Goal: Task Accomplishment & Management: Complete application form

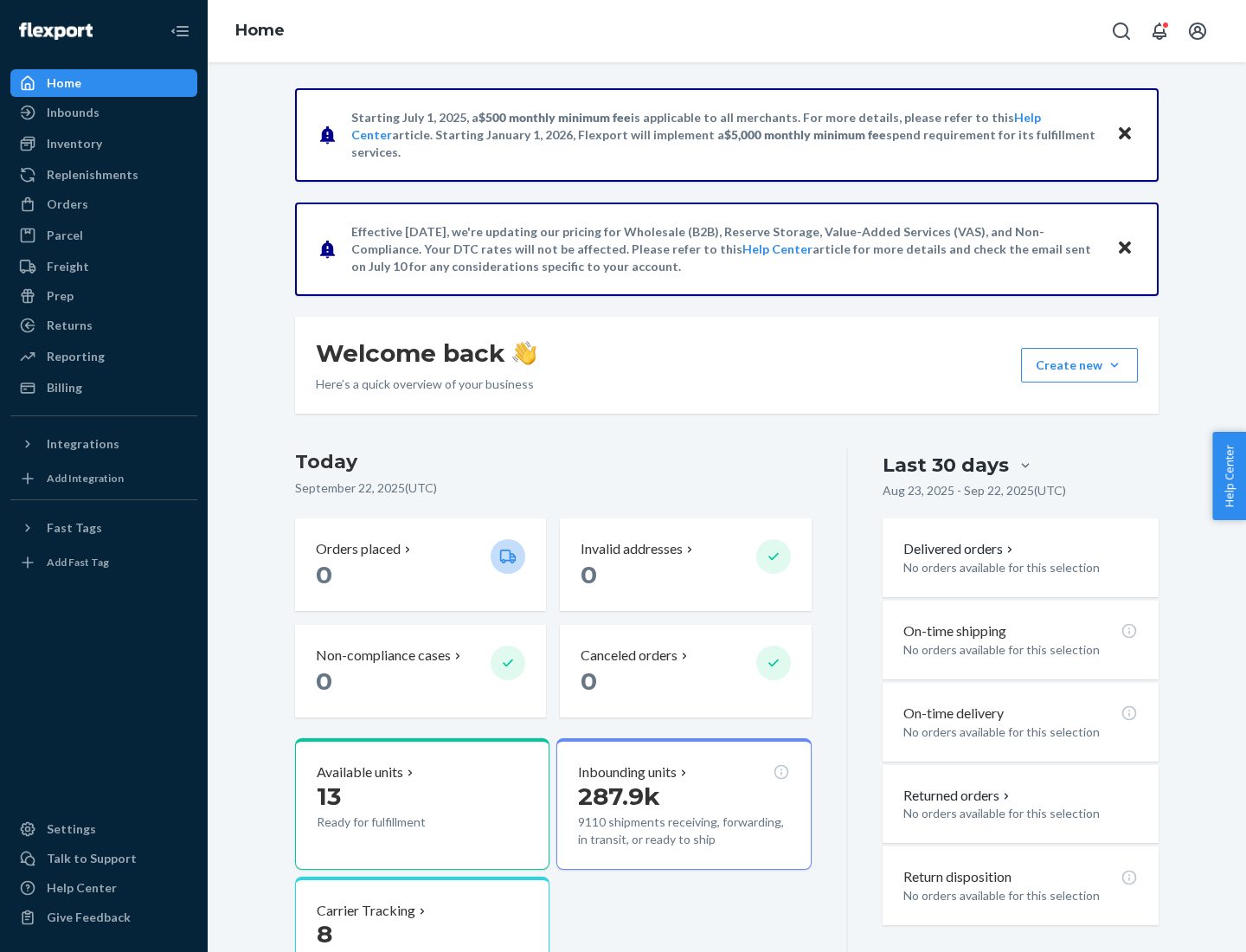
click at [1115, 366] on button "Create new Create new inbound Create new order Create new product" at bounding box center [1080, 365] width 117 height 35
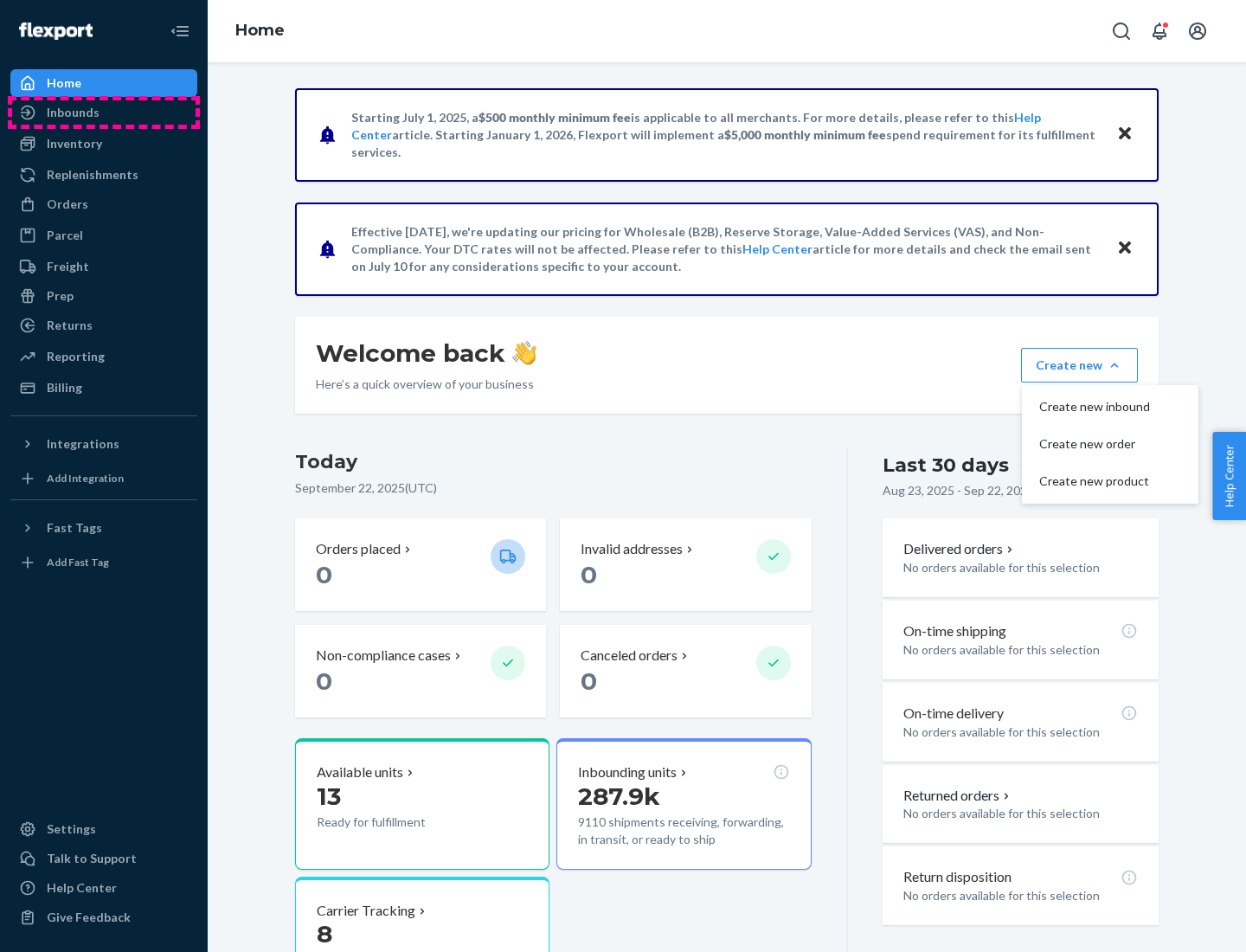
click at [104, 112] on div "Inbounds" at bounding box center [104, 113] width 184 height 25
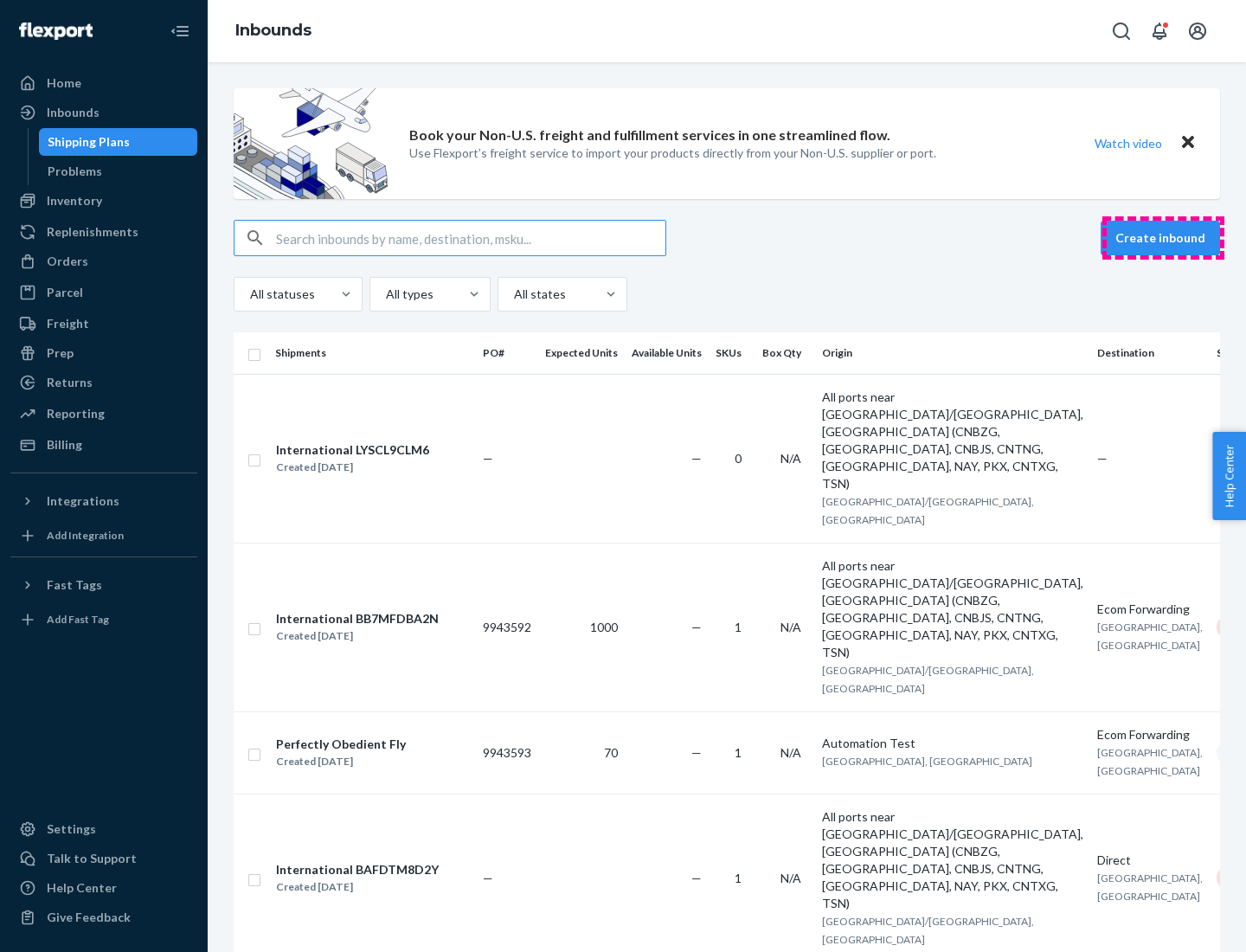
click at [1163, 238] on button "Create inbound" at bounding box center [1160, 238] width 120 height 35
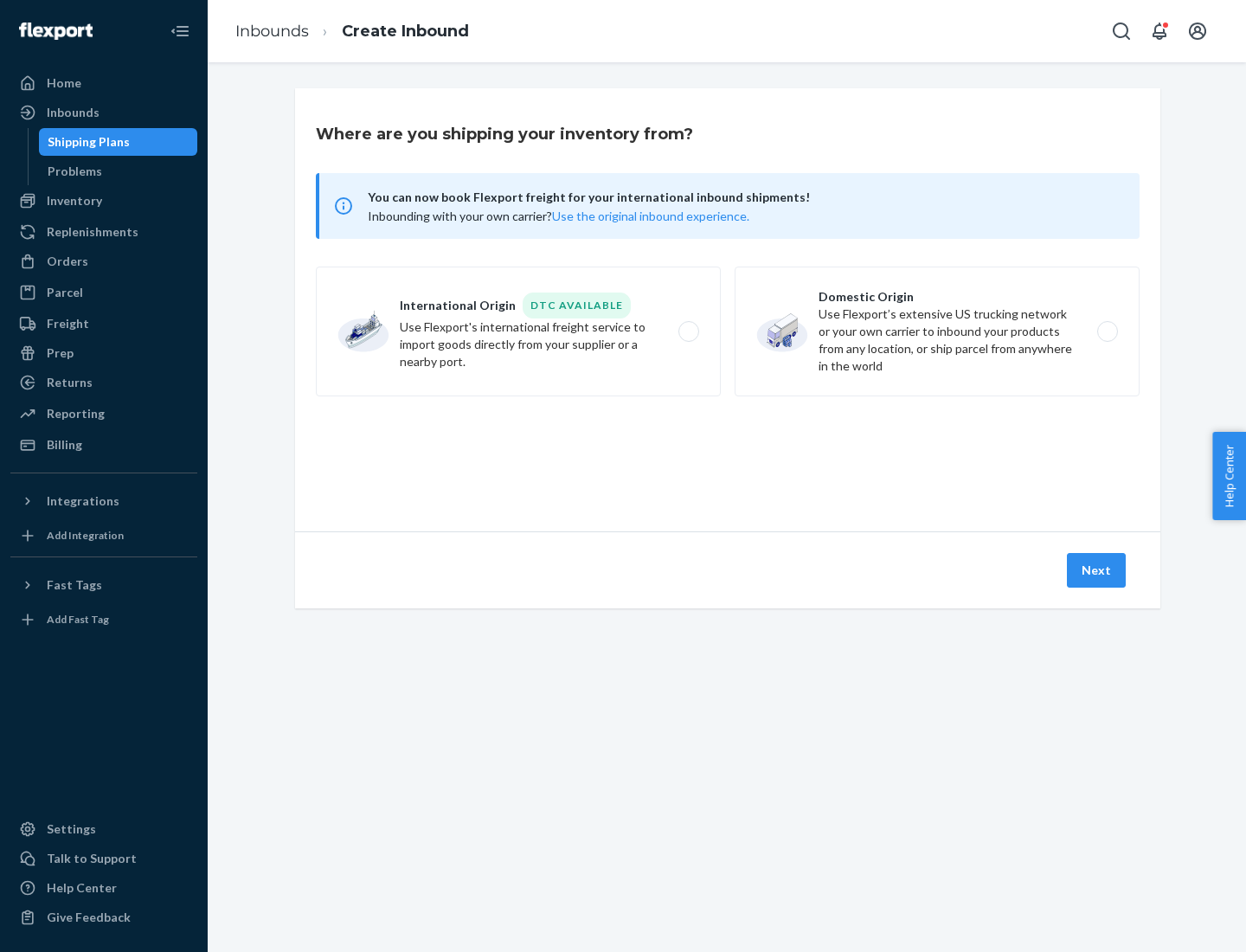
click at [938, 332] on label "Domestic Origin Use Flexport’s extensive US trucking network or your own carrie…" at bounding box center [938, 332] width 405 height 130
click at [1107, 332] on input "Domestic Origin Use Flexport’s extensive US trucking network or your own carrie…" at bounding box center [1113, 332] width 11 height 11
radio input "true"
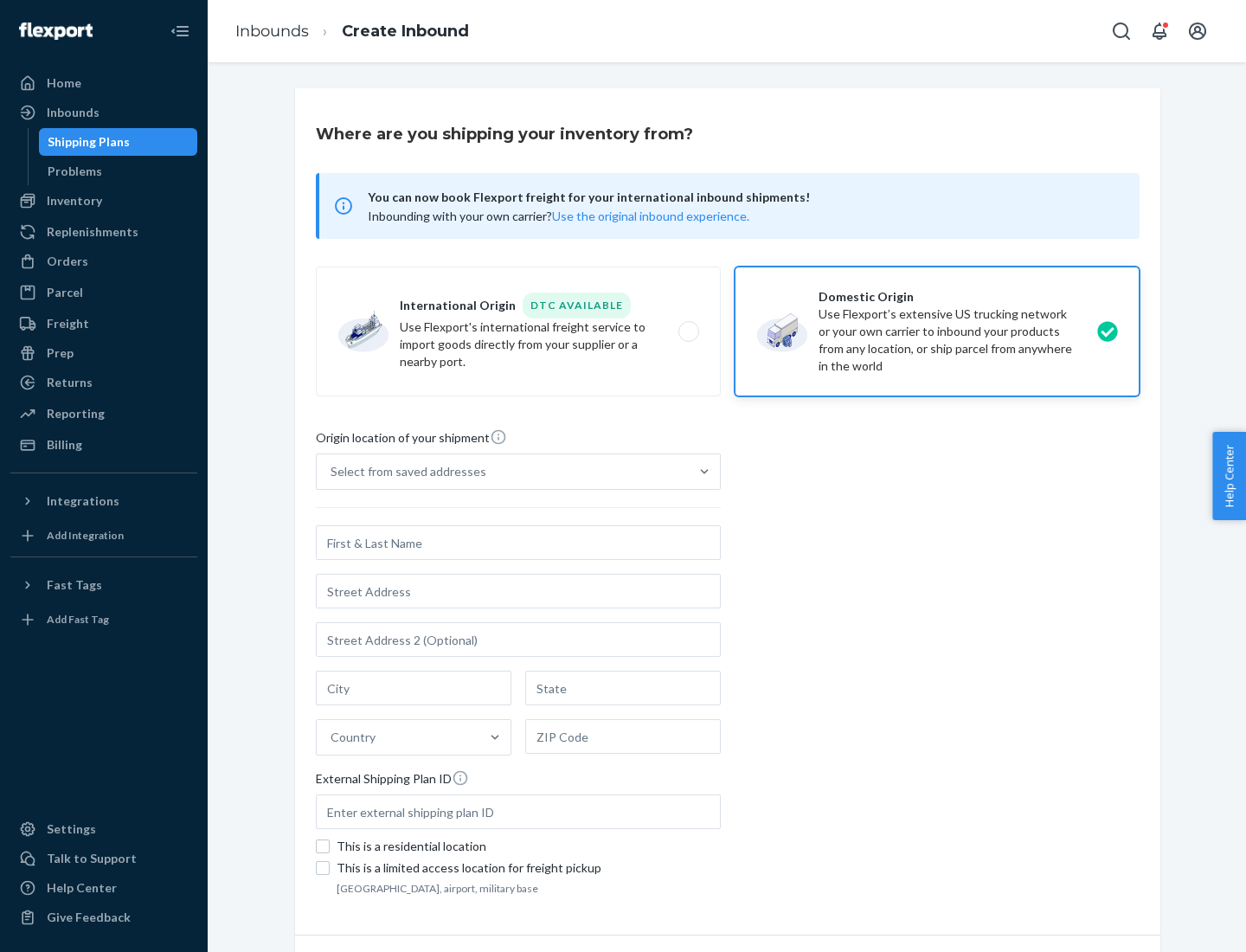
click at [404, 472] on div "Select from saved addresses" at bounding box center [408, 471] width 156 height 17
click at [333, 472] on input "Select from saved addresses" at bounding box center [332, 471] width 2 height 17
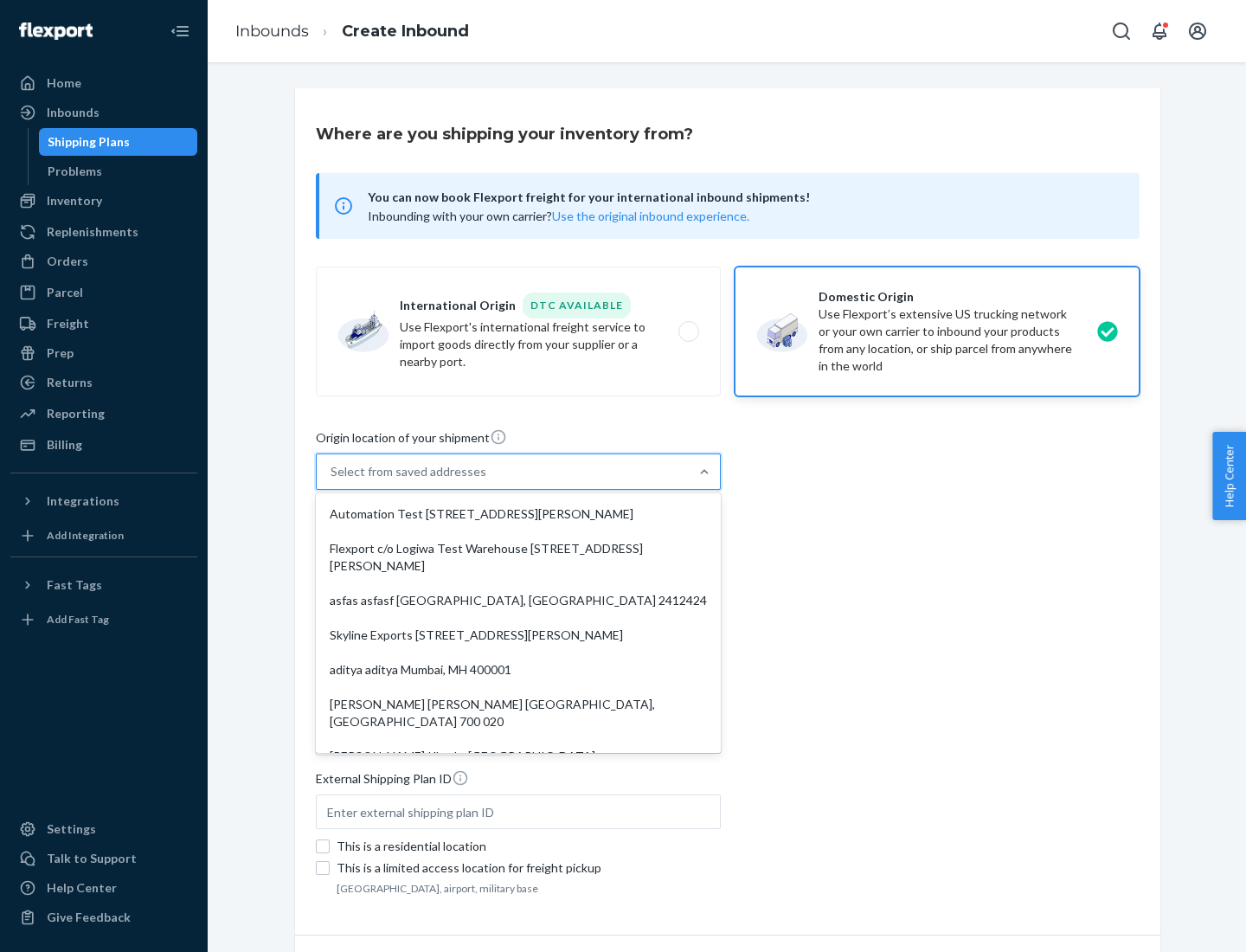
scroll to position [7, 0]
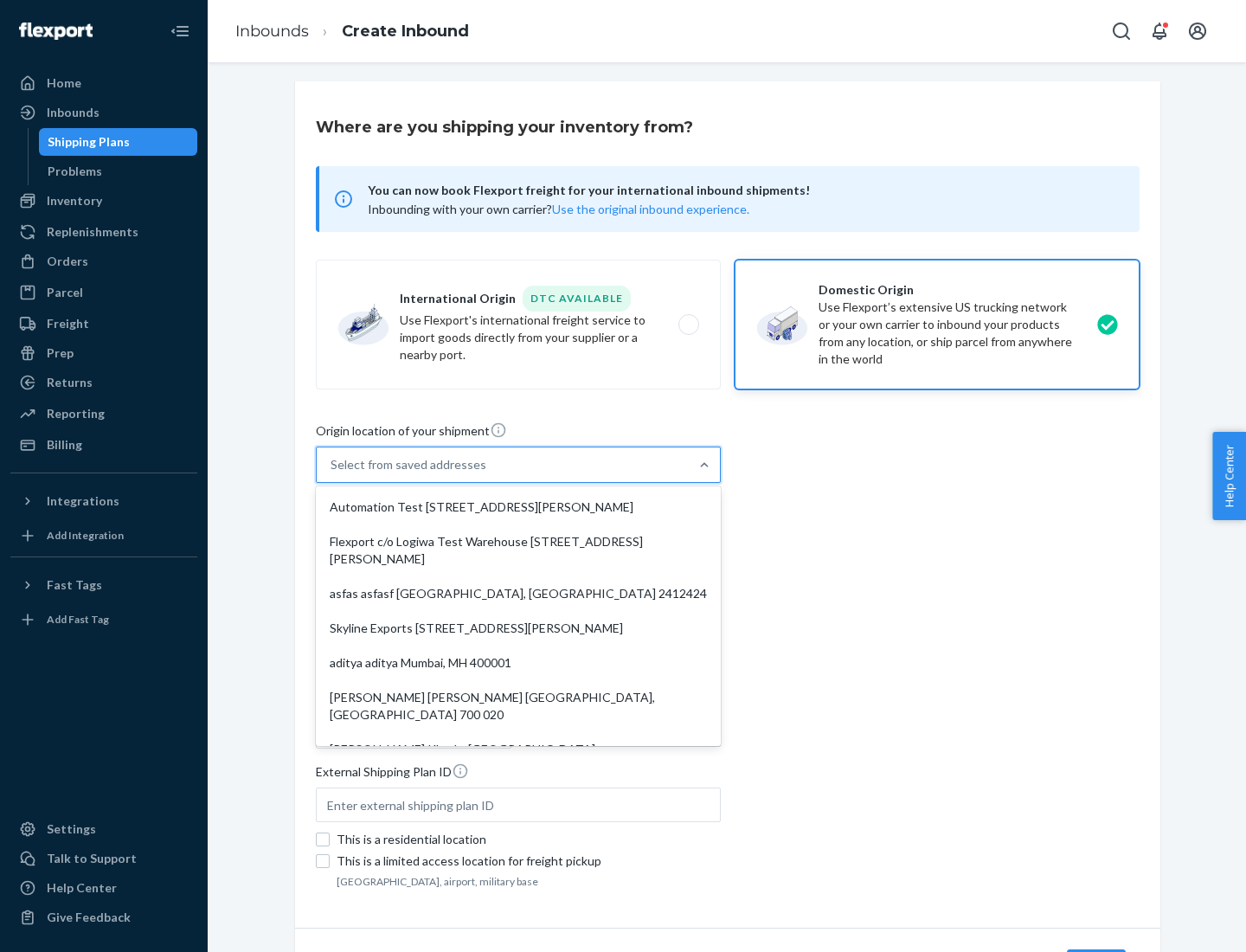
click at [518, 507] on div "Automation Test [STREET_ADDRESS][PERSON_NAME]" at bounding box center [518, 507] width 398 height 35
click at [333, 473] on input "option Automation Test [STREET_ADDRESS][PERSON_NAME]. 9 results available. Use …" at bounding box center [332, 465] width 2 height 17
type input "Automation Test"
type input "9th Floor"
type input "[GEOGRAPHIC_DATA]"
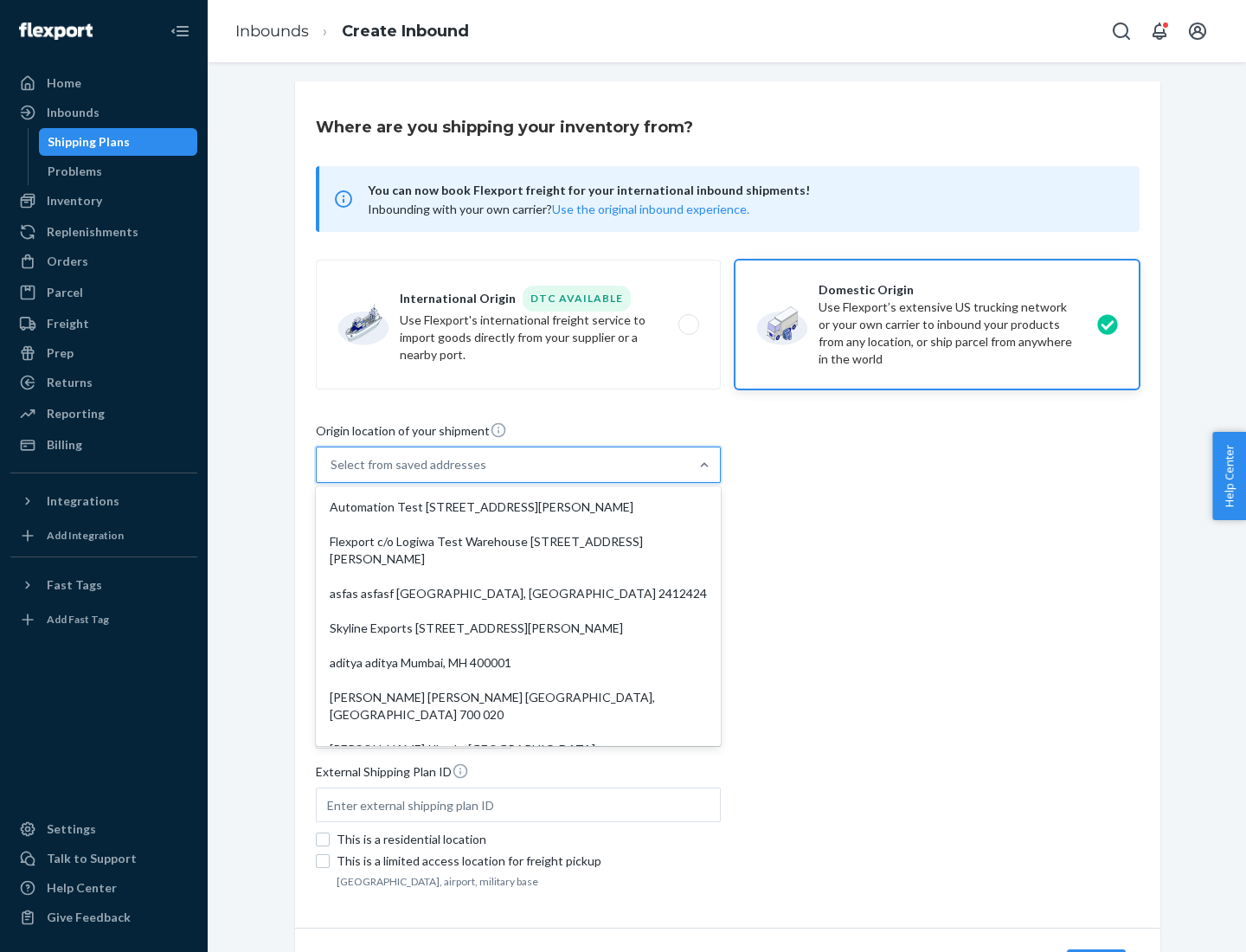
type input "CA"
type input "94104"
type input "[STREET_ADDRESS][PERSON_NAME]"
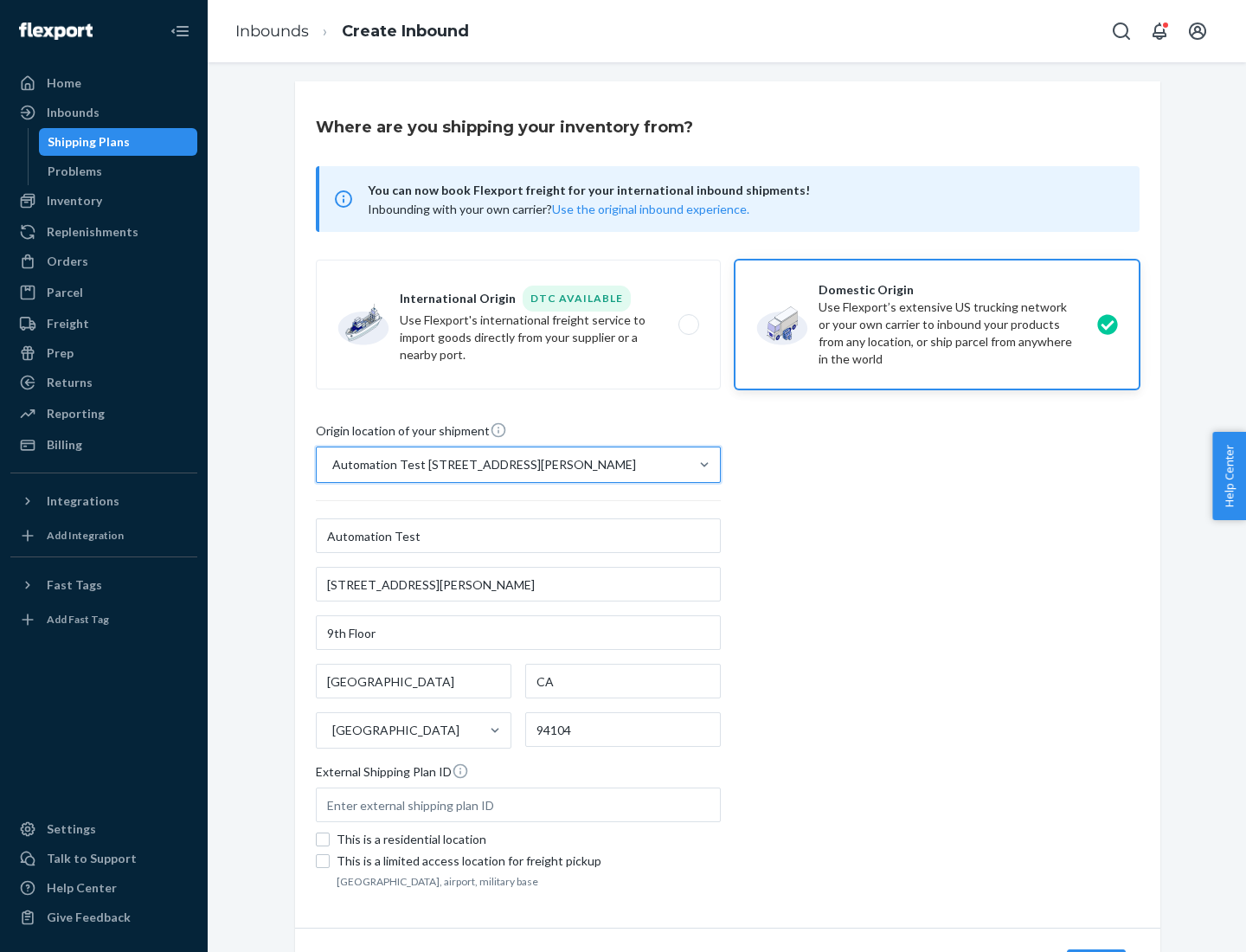
scroll to position [101, 0]
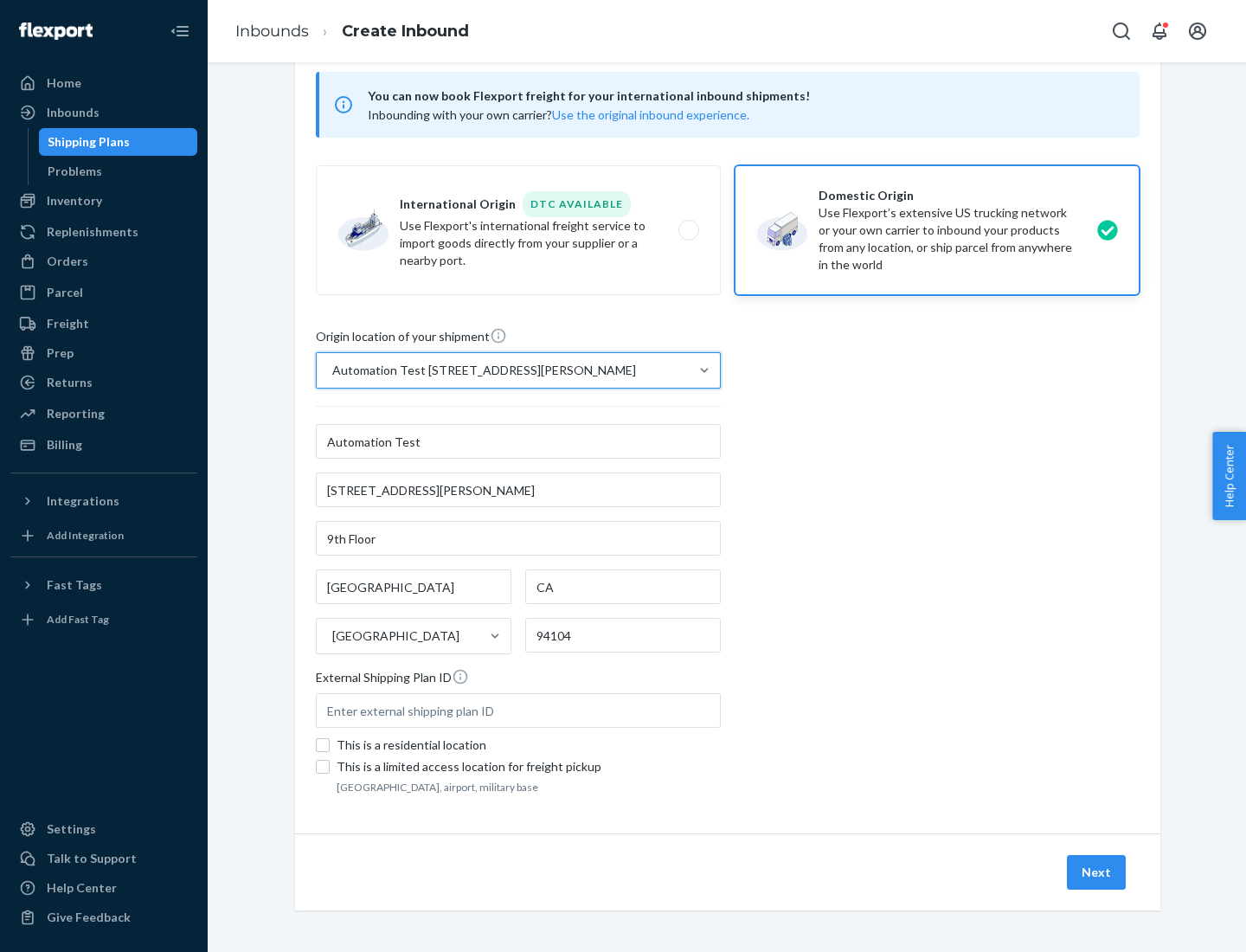
click at [1098, 873] on button "Next" at bounding box center [1096, 872] width 58 height 35
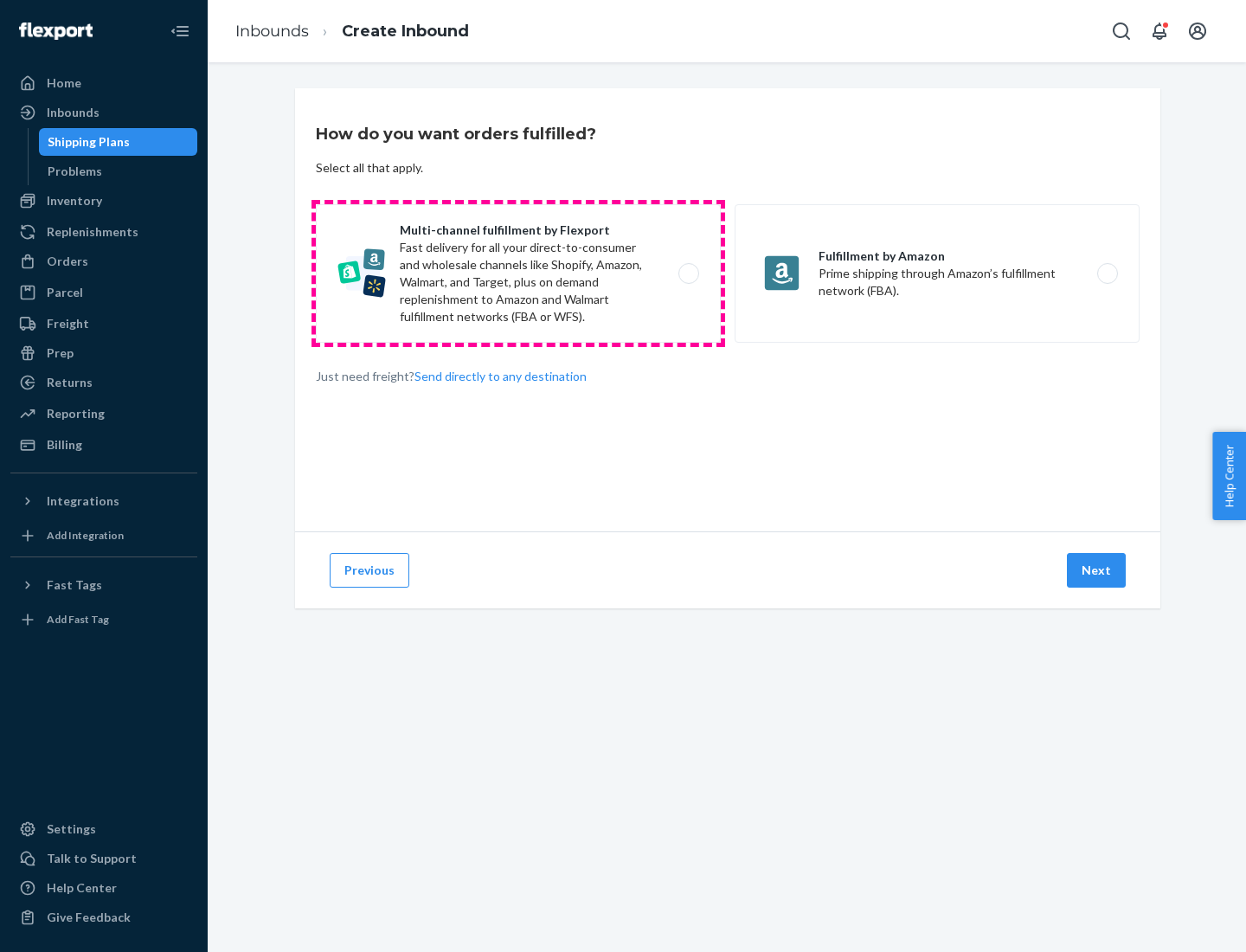
click at [518, 273] on label "Multi-channel fulfillment by Flexport Fast delivery for all your direct-to-cons…" at bounding box center [518, 273] width 405 height 139
click at [688, 273] on input "Multi-channel fulfillment by Flexport Fast delivery for all your direct-to-cons…" at bounding box center [694, 274] width 11 height 11
radio input "true"
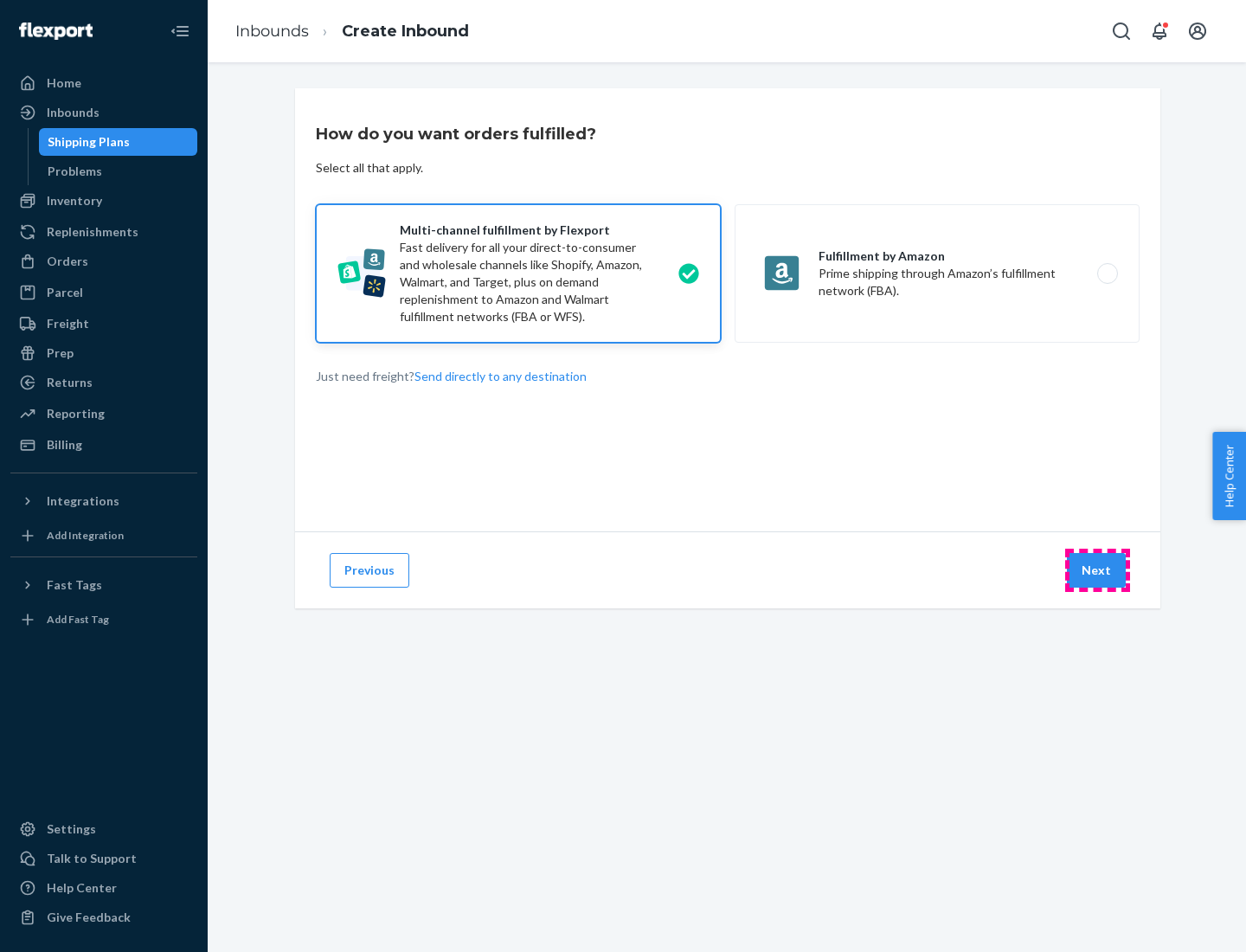
click at [1098, 570] on button "Next" at bounding box center [1096, 570] width 58 height 35
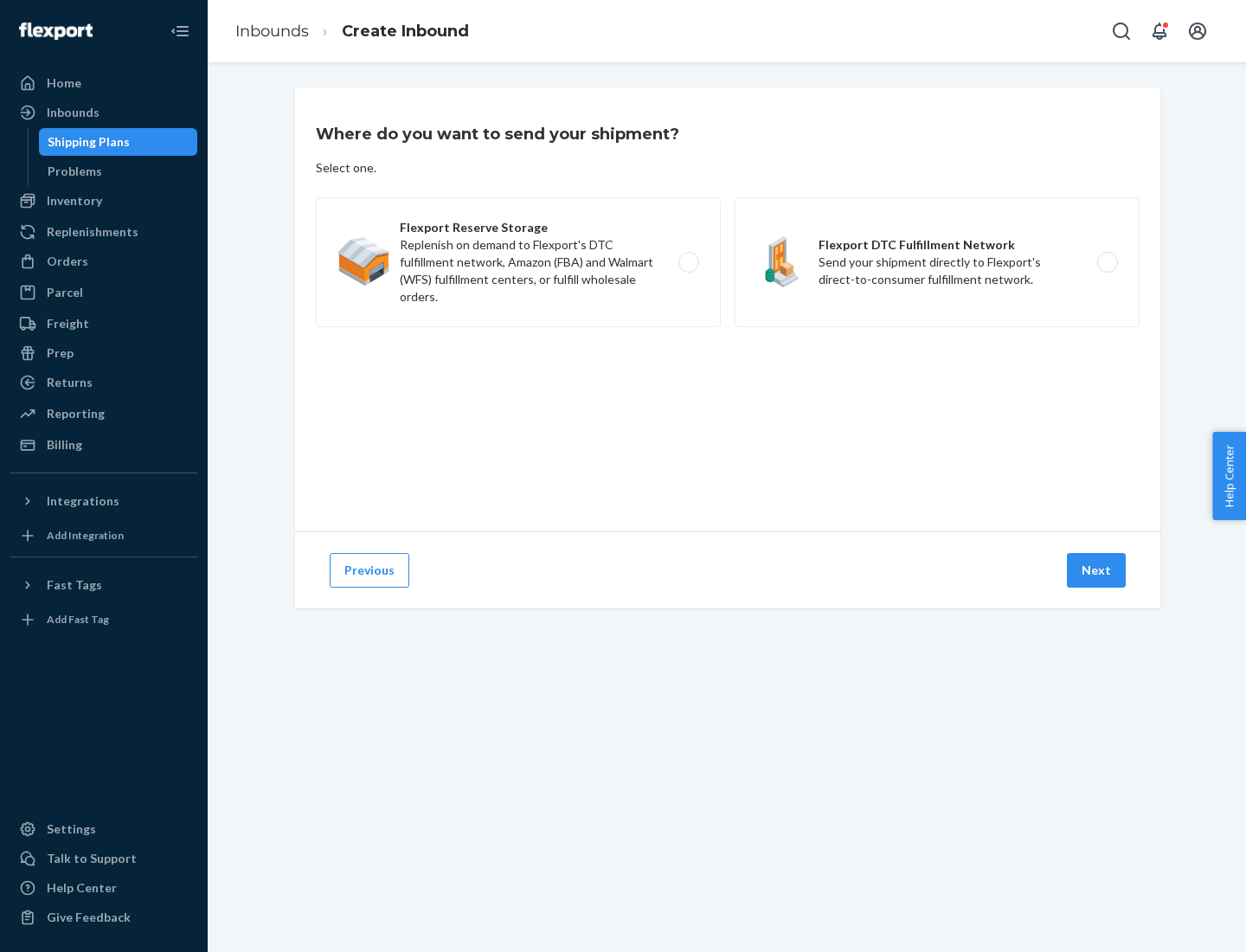
click at [938, 262] on label "Flexport DTC Fulfillment Network Send your shipment directly to Flexport's dire…" at bounding box center [938, 262] width 405 height 130
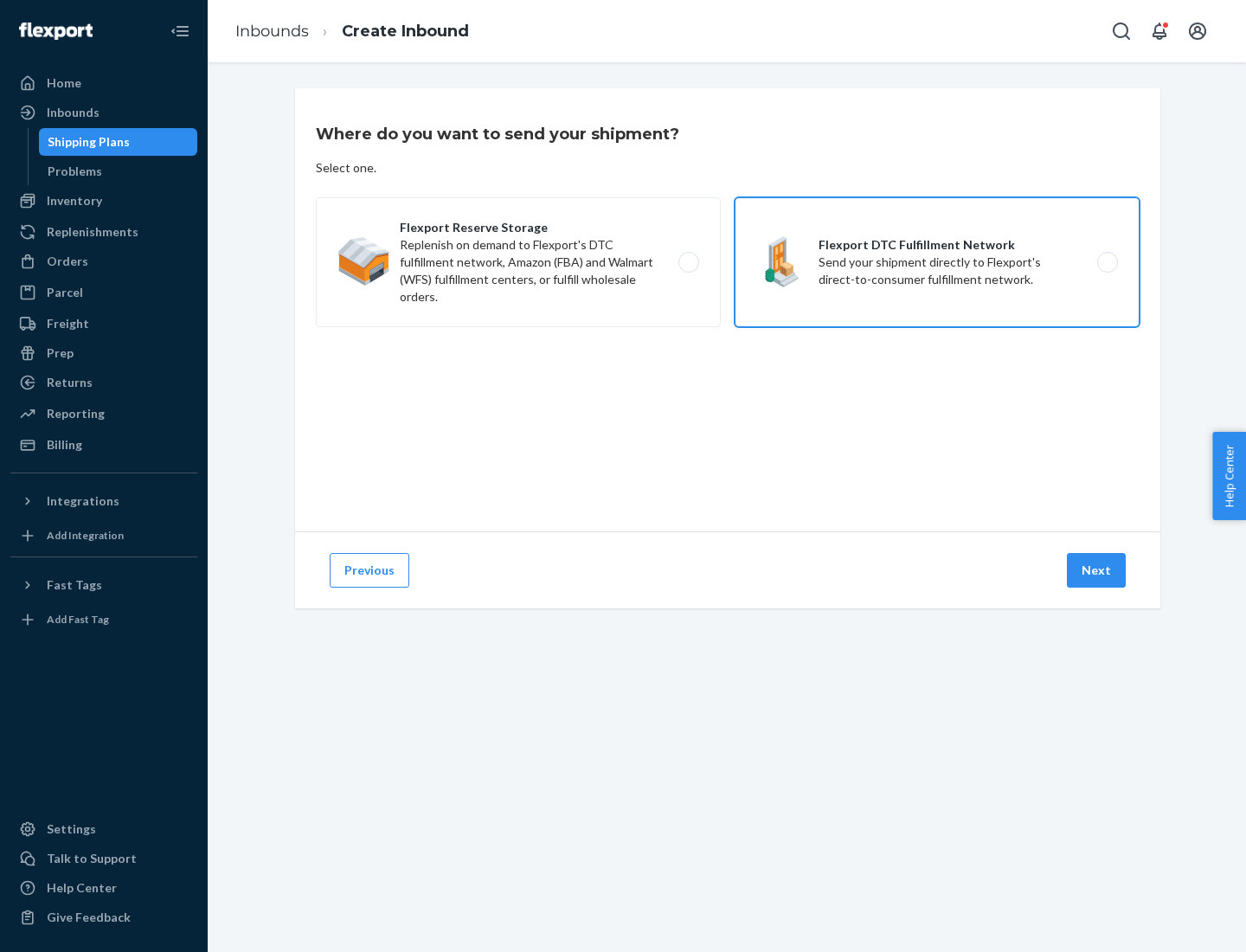
click at [1107, 262] on input "Flexport DTC Fulfillment Network Send your shipment directly to Flexport's dire…" at bounding box center [1113, 263] width 11 height 11
radio input "true"
click at [1098, 570] on button "Next" at bounding box center [1096, 570] width 58 height 35
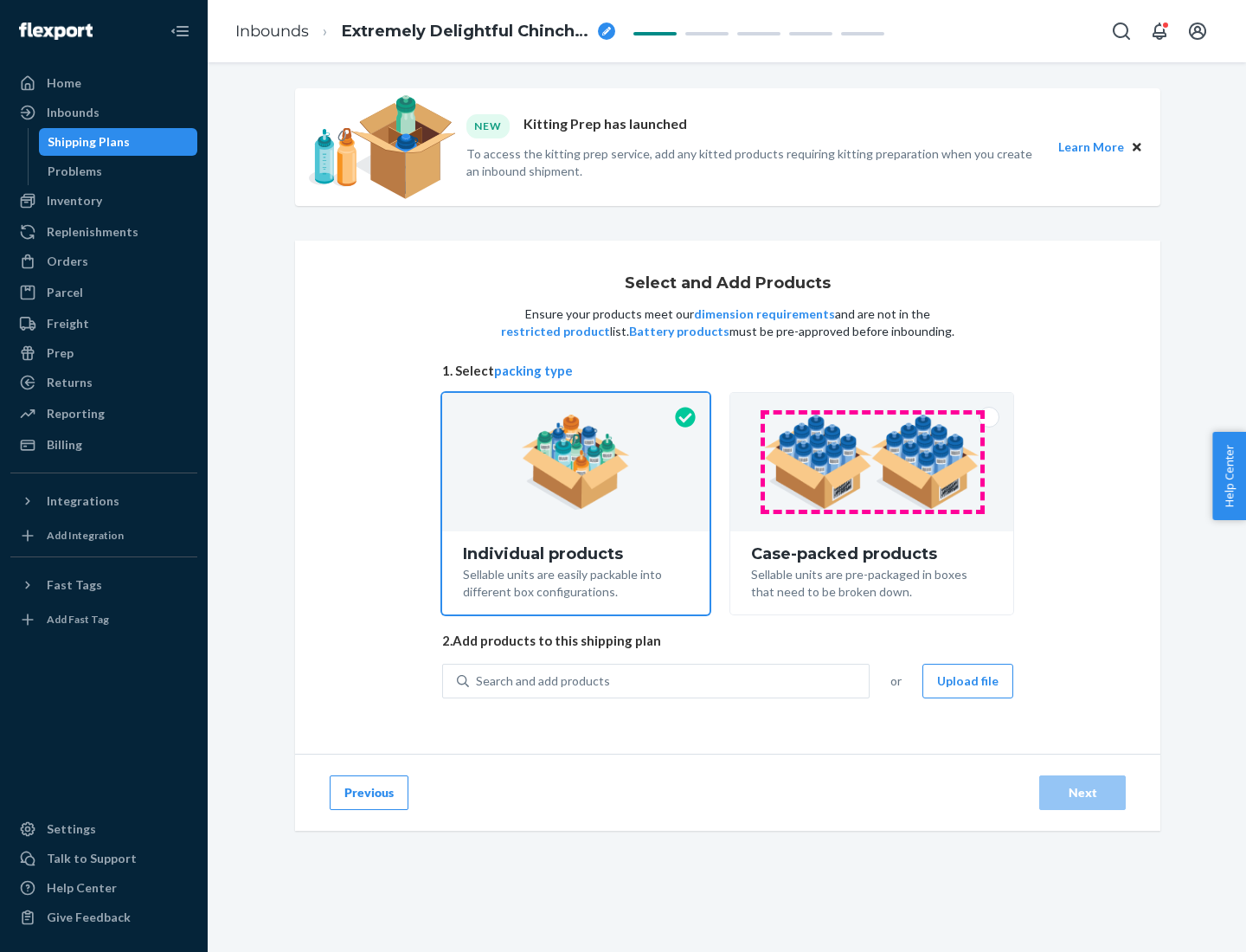
click at [873, 462] on img at bounding box center [872, 462] width 216 height 95
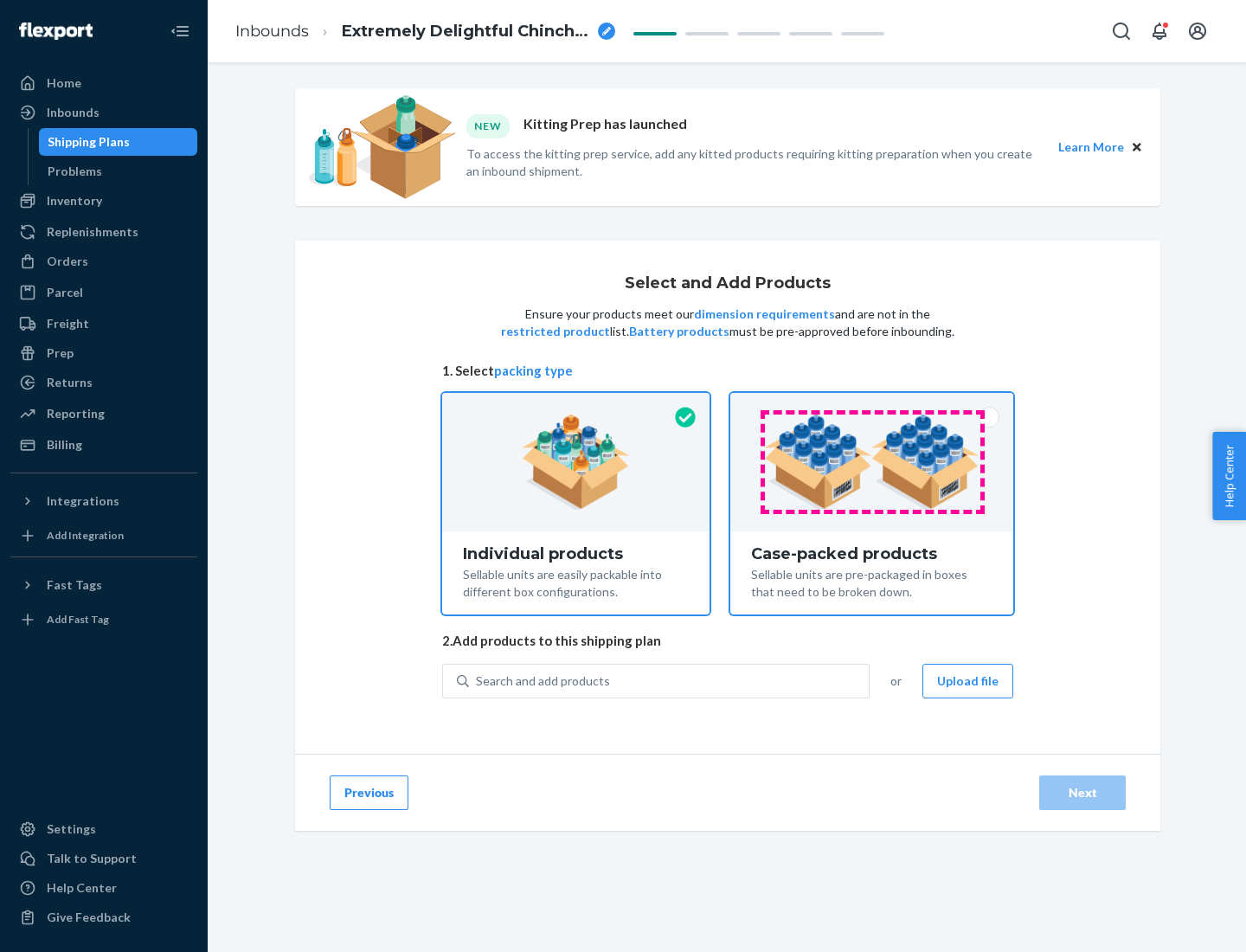
click at [873, 404] on input "Case-packed products Sellable units are pre-packaged in boxes that need to be b…" at bounding box center [872, 399] width 11 height 11
radio input "true"
radio input "false"
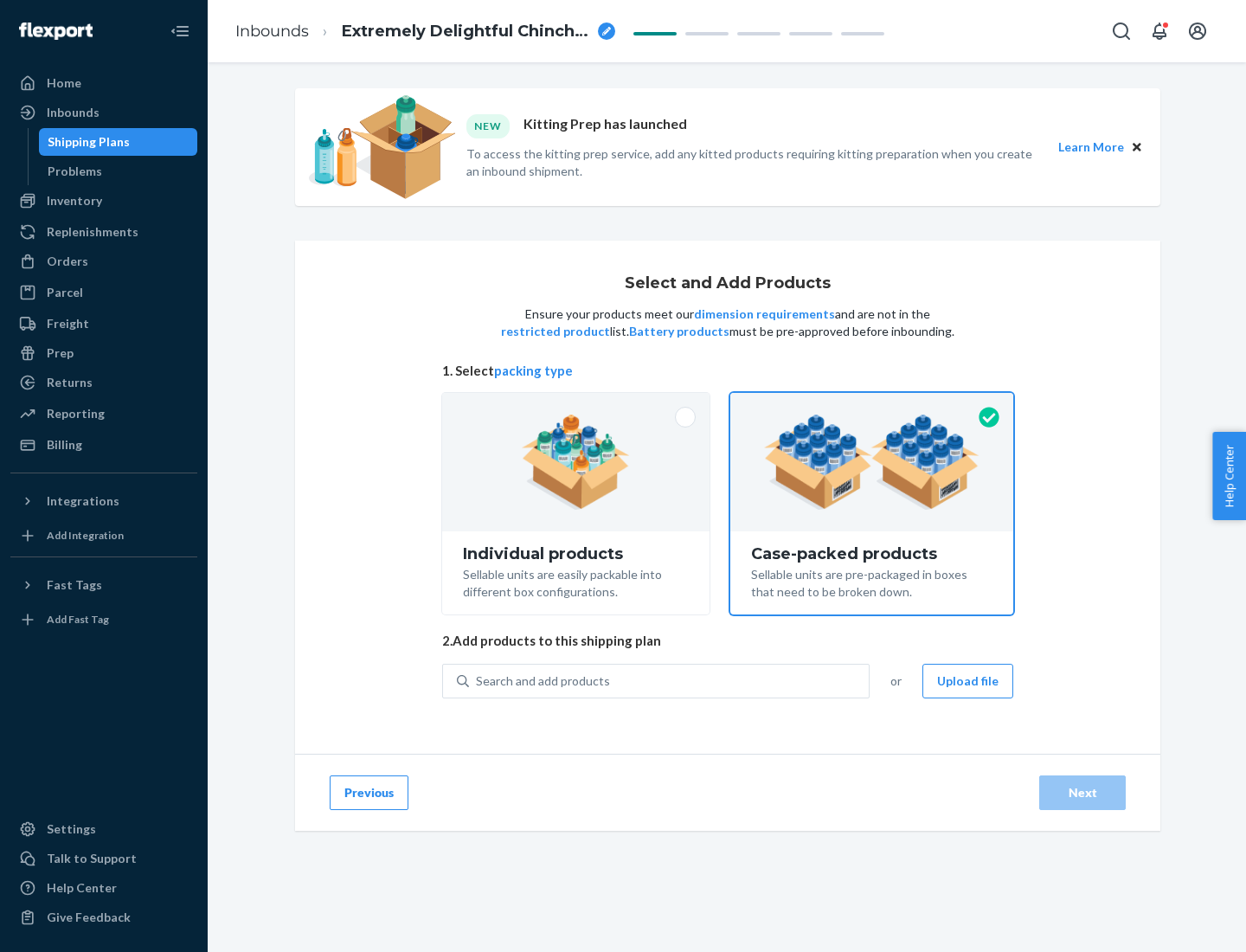
click at [670, 681] on div "Search and add products" at bounding box center [669, 681] width 400 height 31
click at [478, 681] on input "Search and add products" at bounding box center [477, 681] width 2 height 17
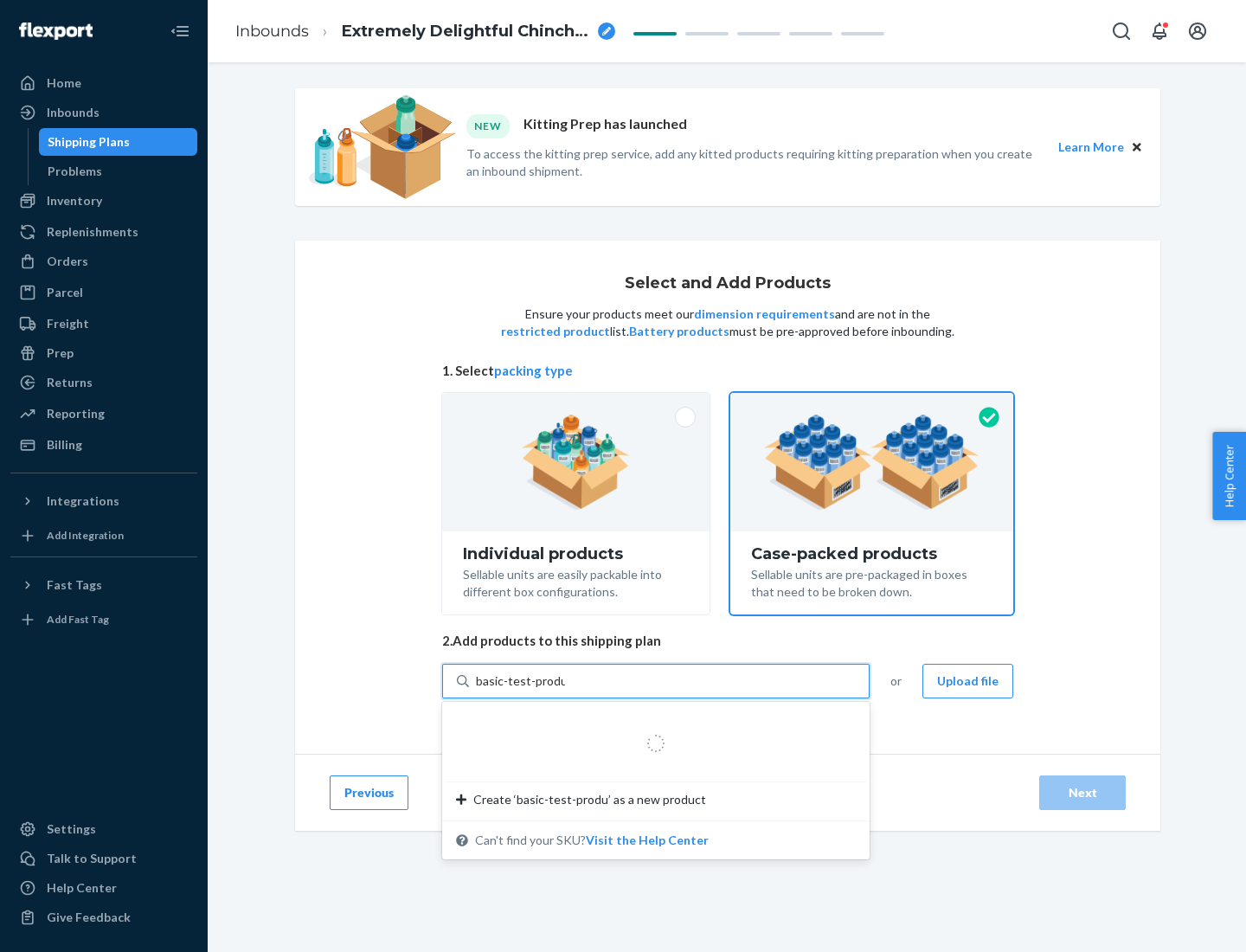
type input "basic-test-product-1"
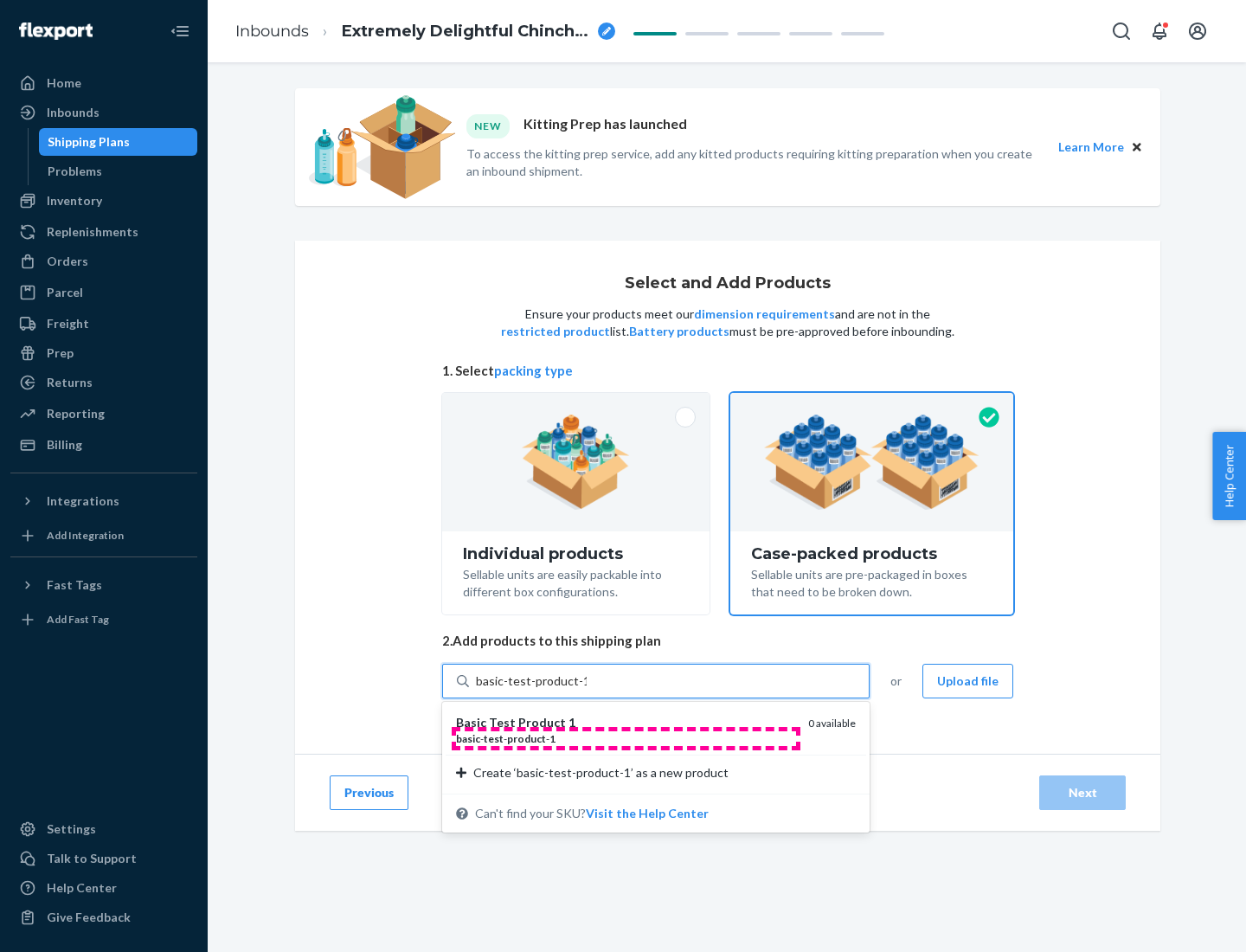
click at [626, 738] on div "basic - test - product - 1" at bounding box center [625, 739] width 338 height 15
click at [587, 690] on input "basic-test-product-1" at bounding box center [532, 681] width 111 height 17
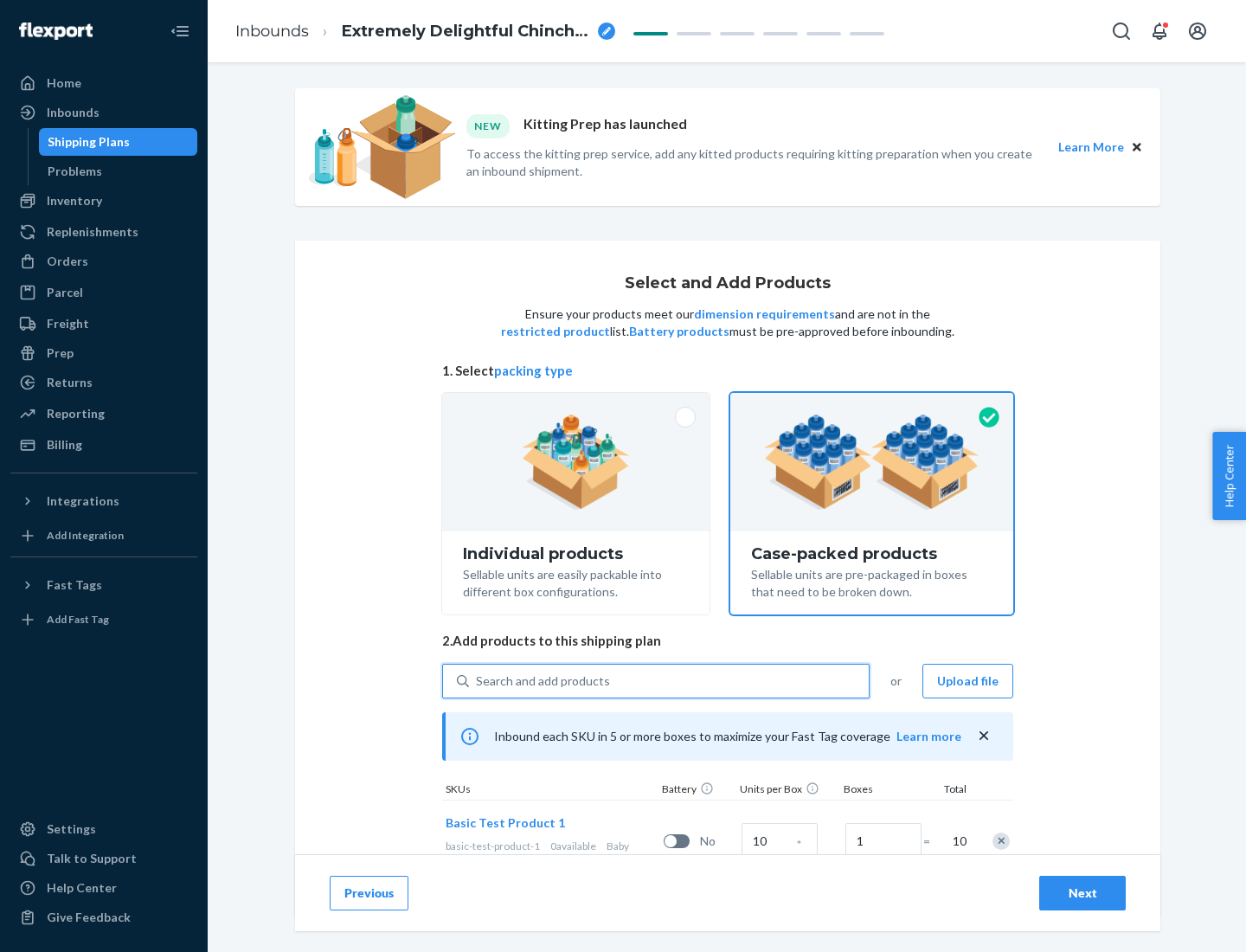
scroll to position [62, 0]
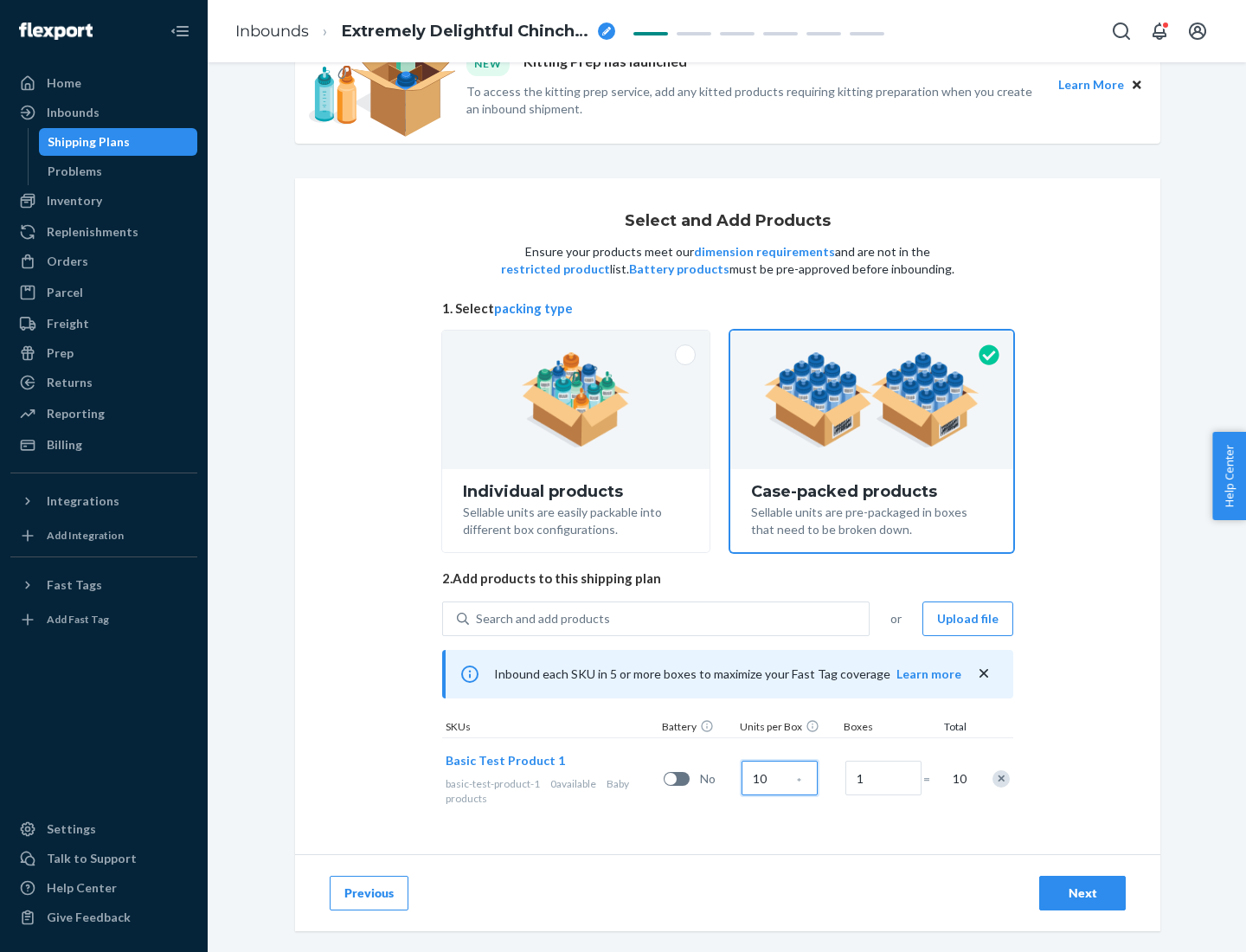
type input "10"
type input "7"
click at [1083, 894] on div "Next" at bounding box center [1083, 894] width 57 height 17
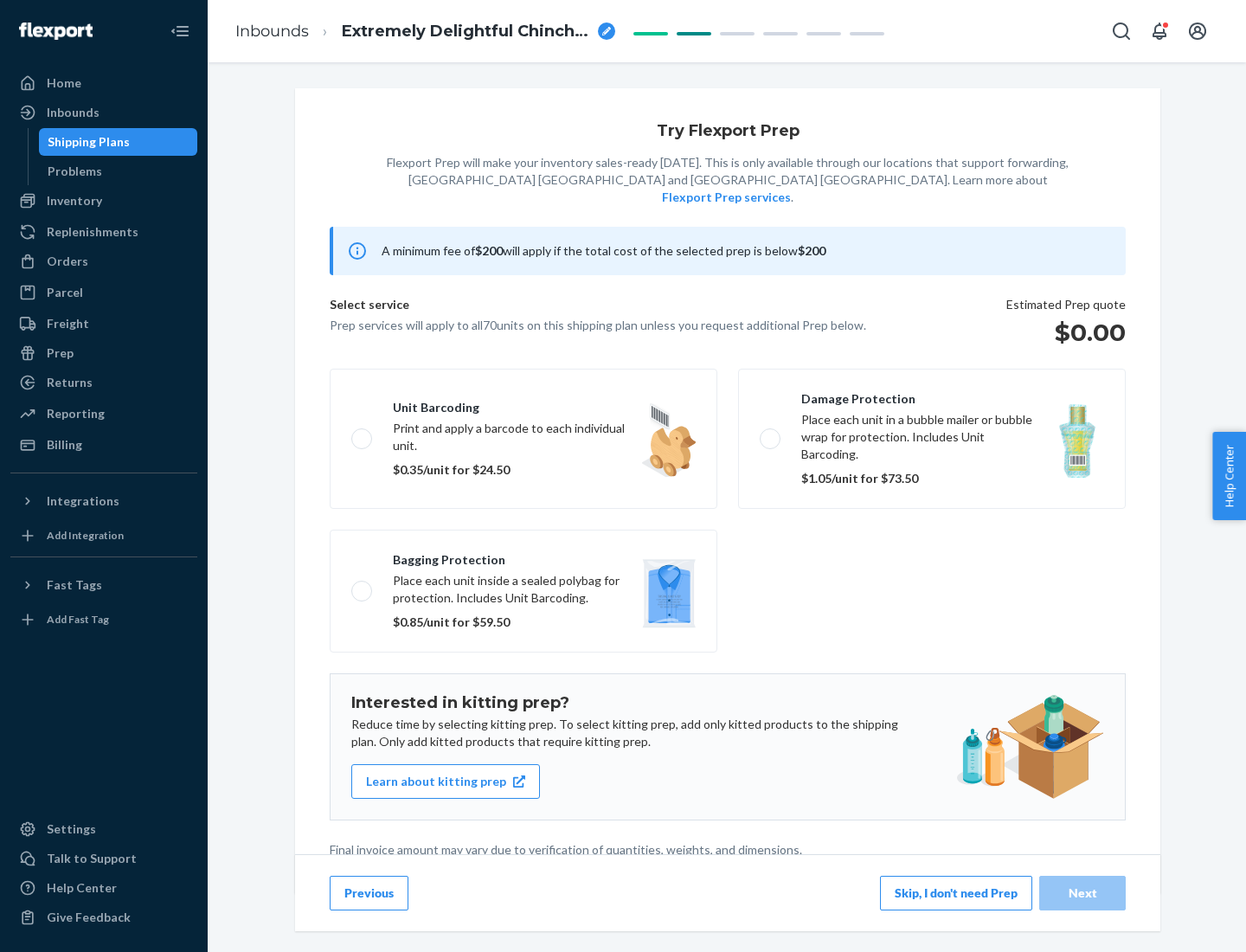
scroll to position [5, 0]
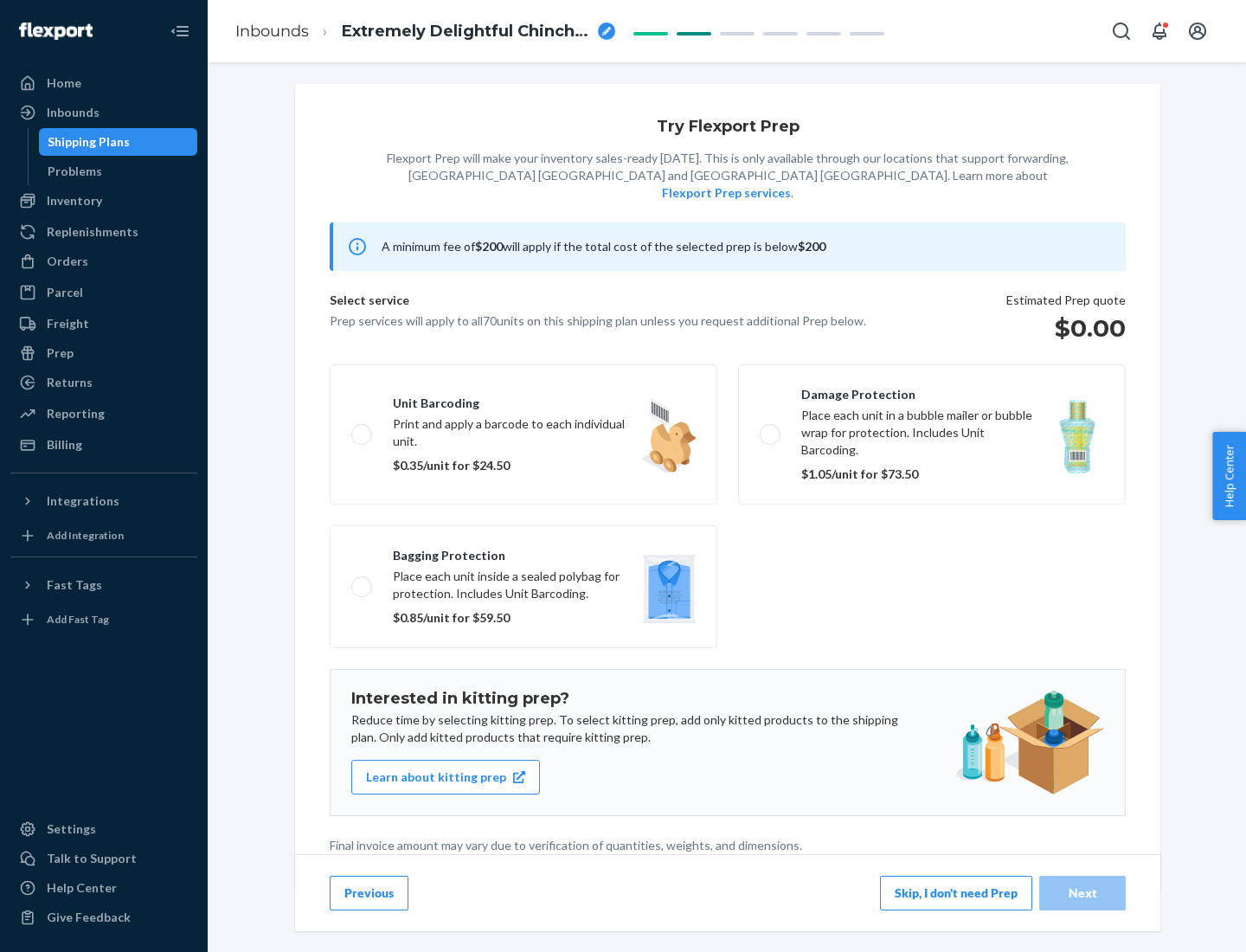
click at [524, 551] on label "Bagging protection Place each unit inside a sealed polybag for protection. Incl…" at bounding box center [523, 586] width 387 height 123
click at [363, 581] on input "Bagging protection Place each unit inside a sealed polybag for protection. Incl…" at bounding box center [357, 586] width 11 height 11
checkbox input "true"
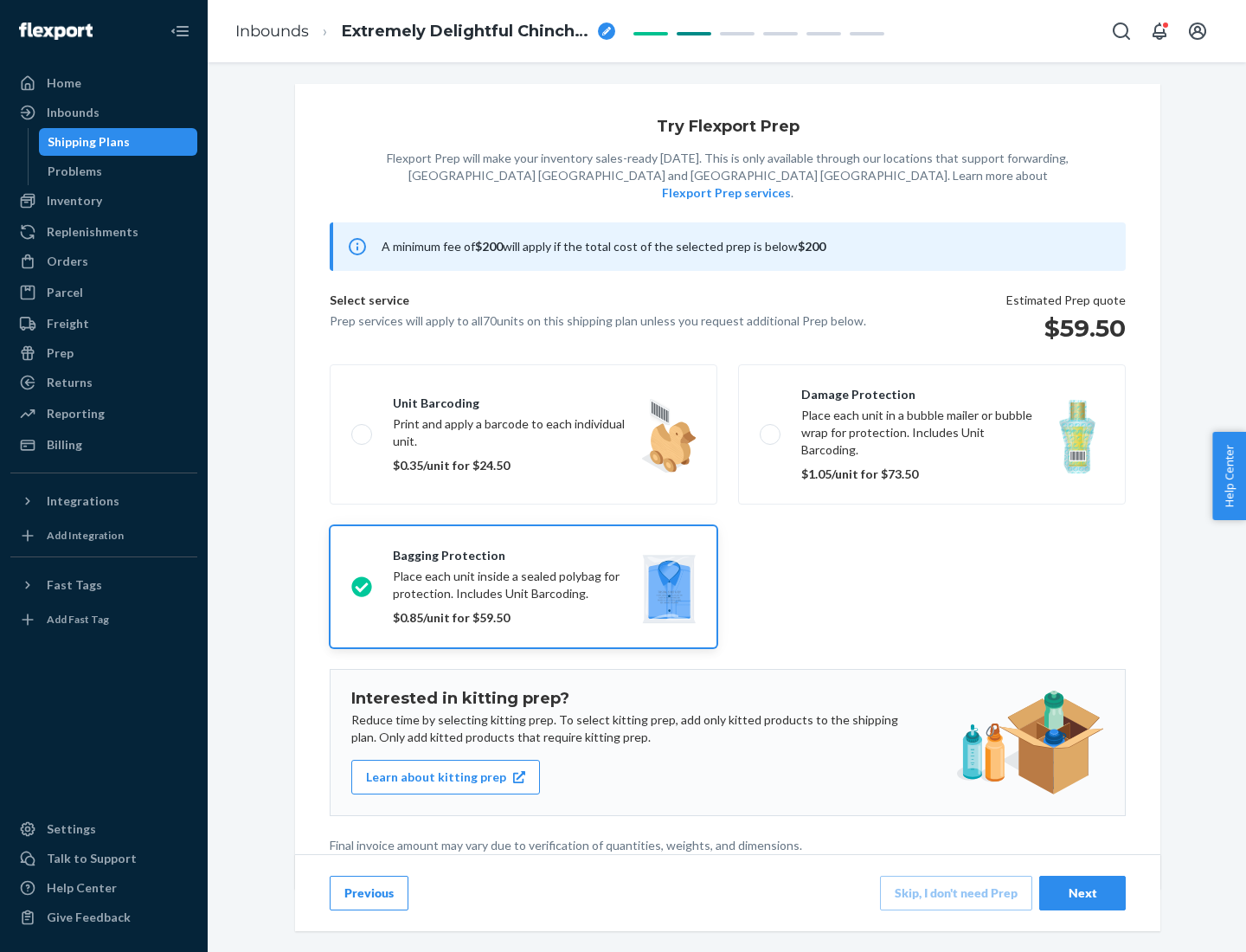
click at [1083, 893] on div "Next" at bounding box center [1083, 894] width 57 height 17
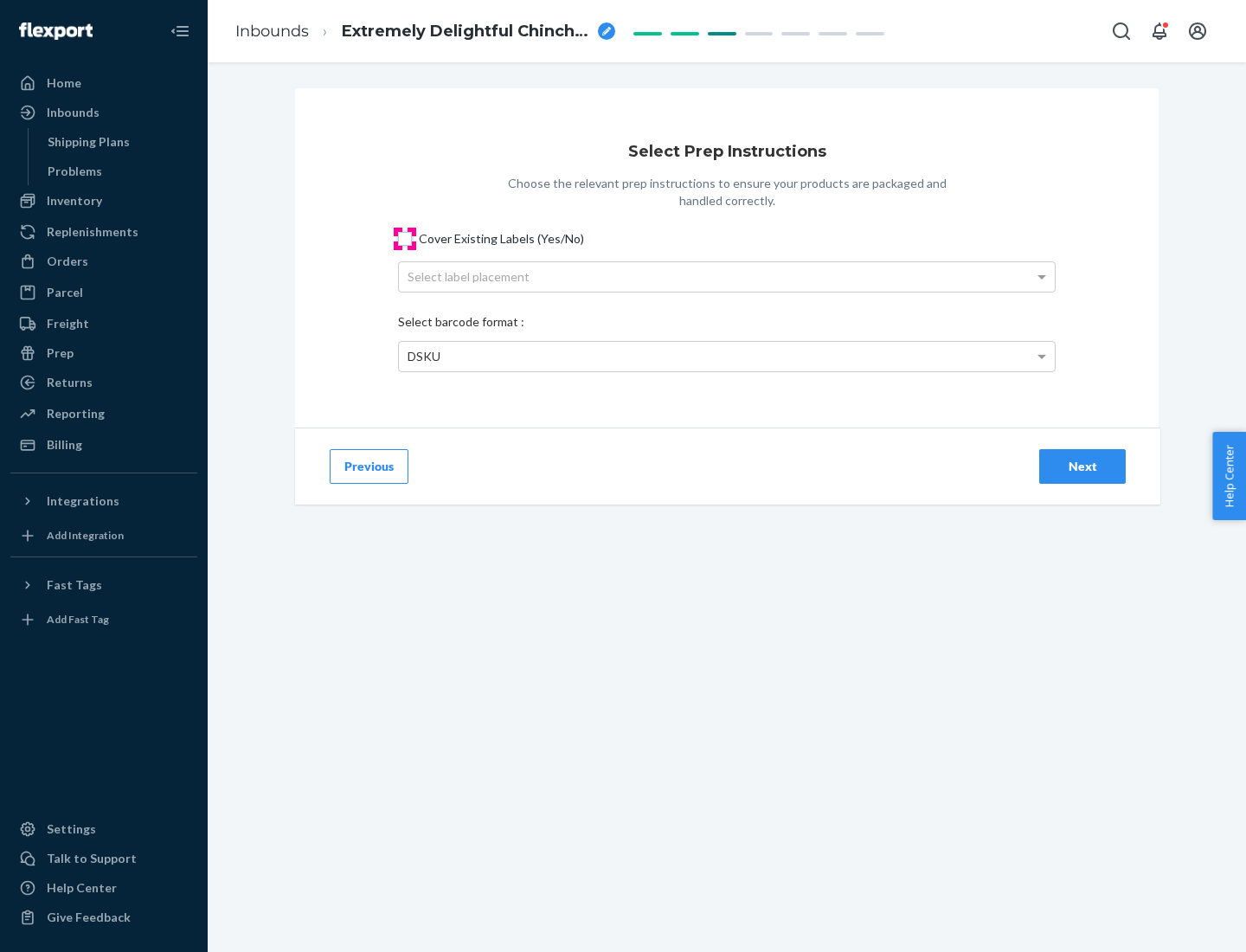
click at [405, 238] on input "Cover Existing Labels (Yes/No)" at bounding box center [404, 238] width 14 height 14
checkbox input "true"
click at [727, 276] on div "Select label placement" at bounding box center [727, 276] width 656 height 29
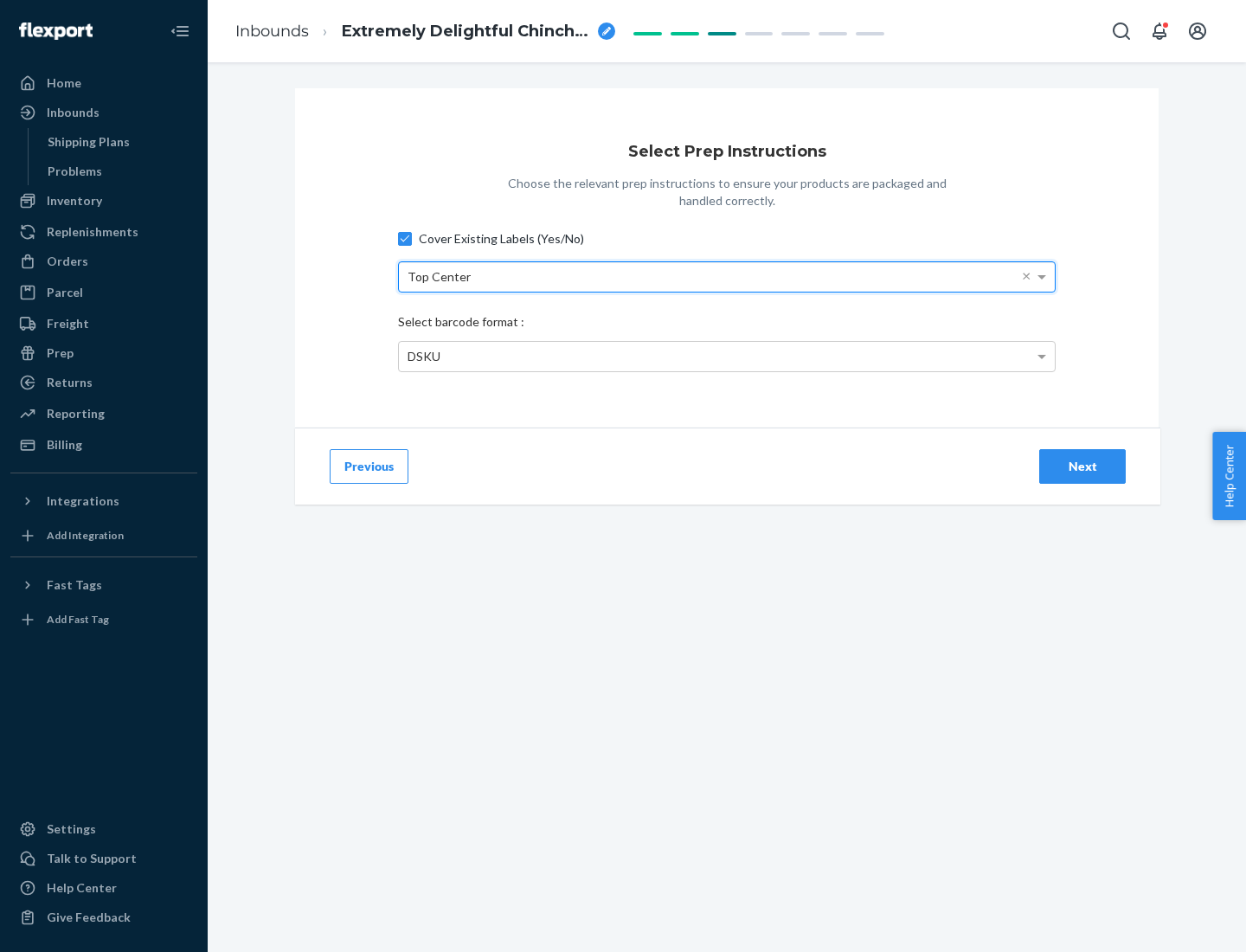
click at [727, 355] on div "DSKU" at bounding box center [727, 356] width 656 height 29
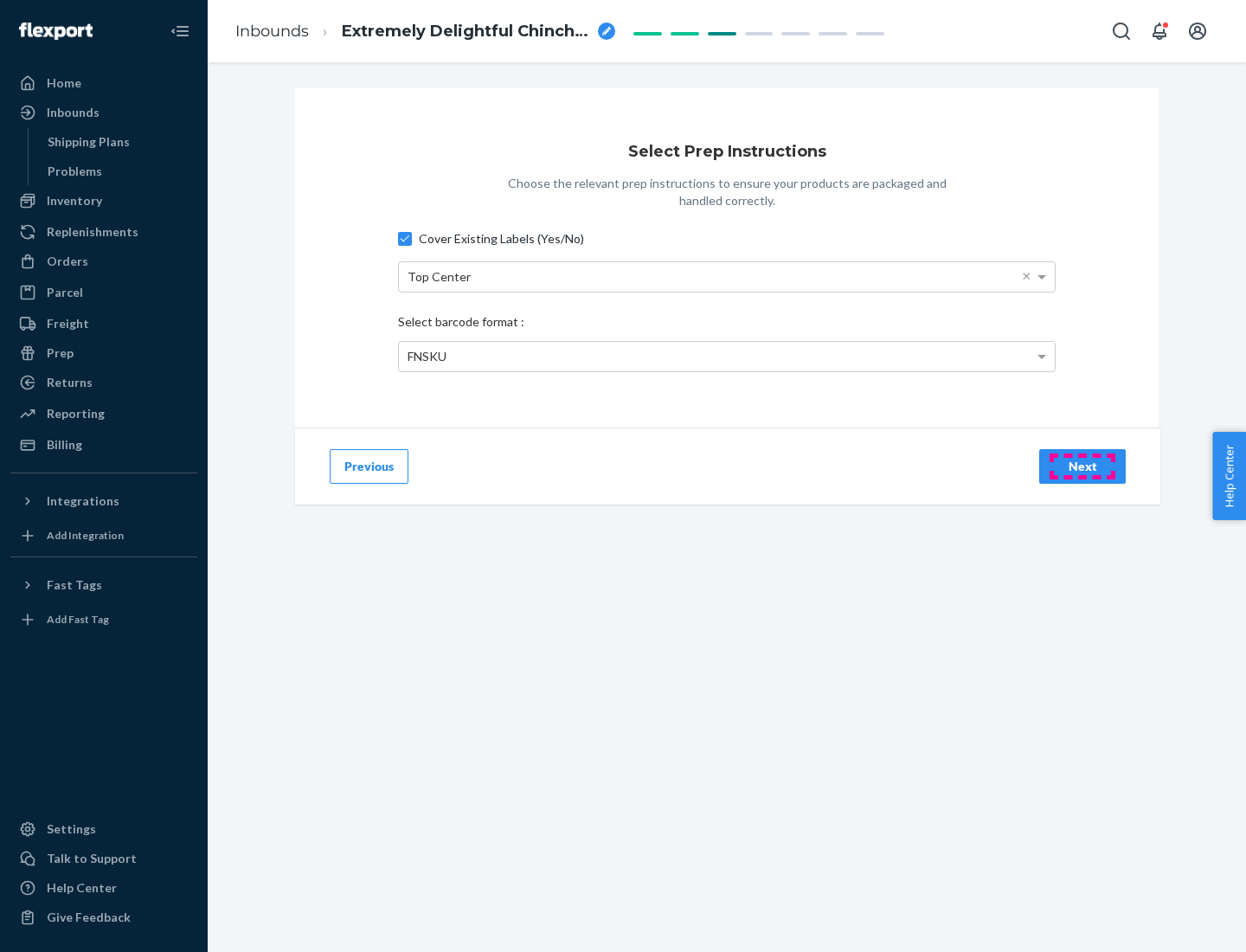
click at [1083, 466] on div "Next" at bounding box center [1083, 467] width 57 height 17
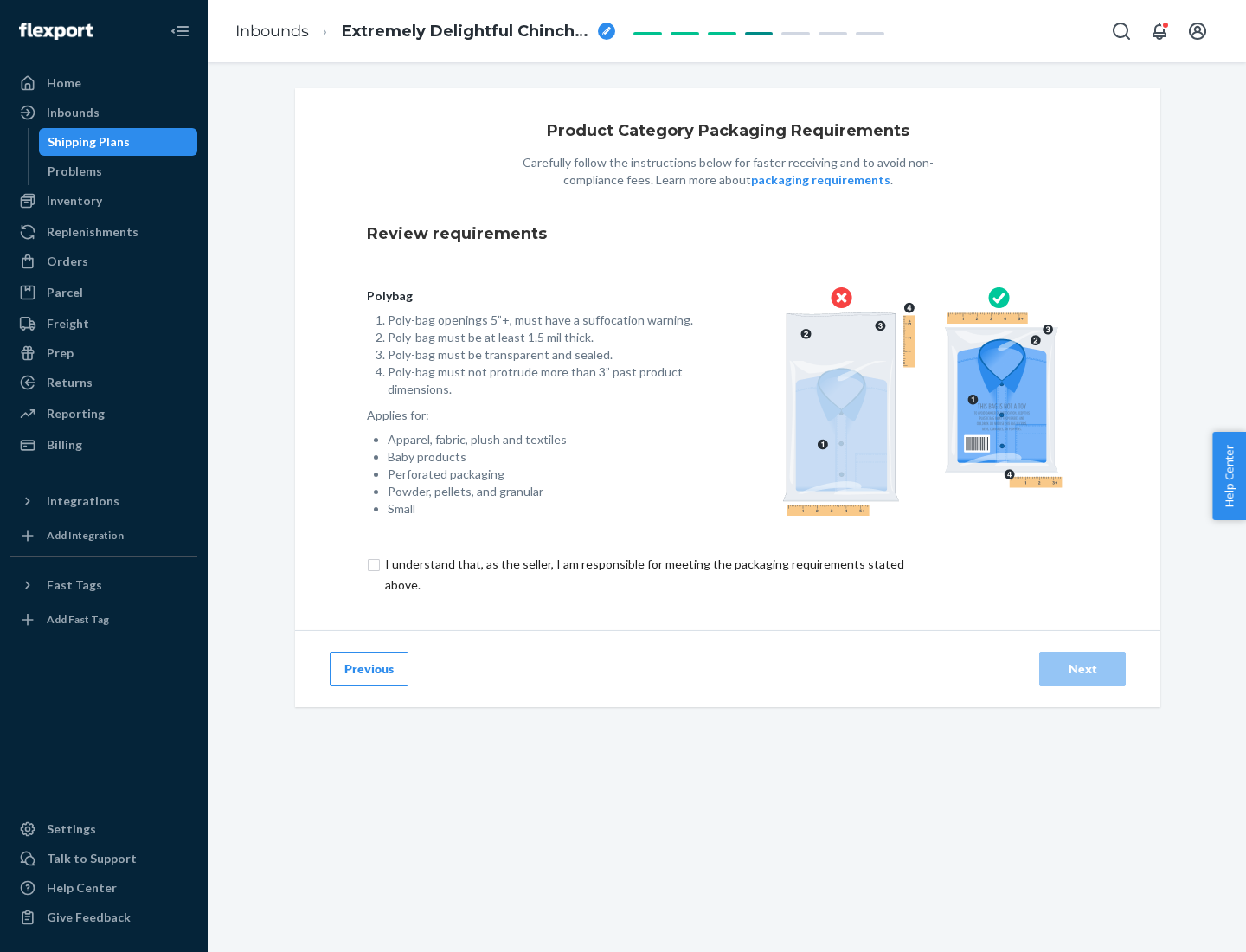
click at [643, 574] on input "checkbox" at bounding box center [654, 575] width 576 height 41
checkbox input "true"
click at [1083, 668] on div "Next" at bounding box center [1083, 669] width 57 height 17
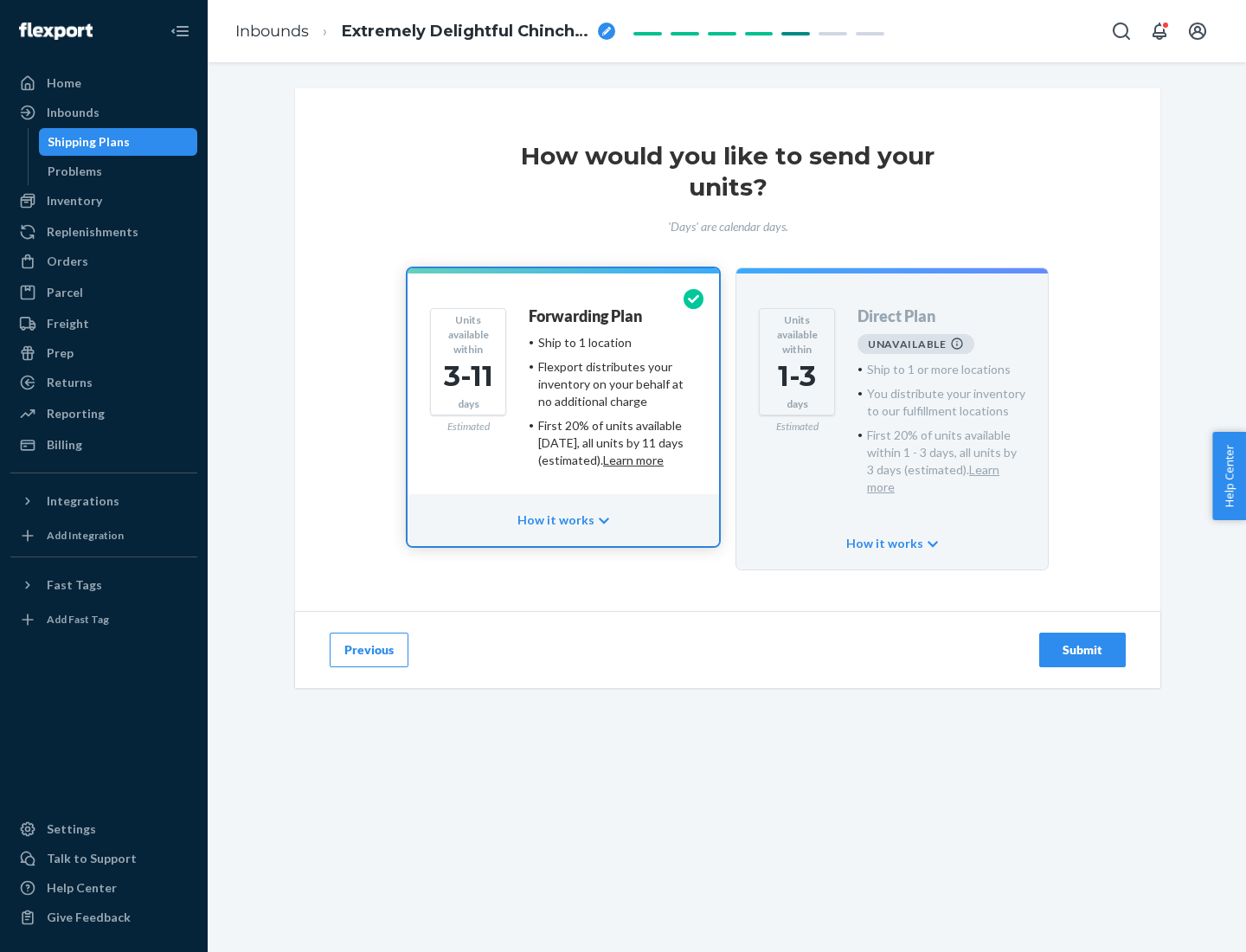
click at [587, 316] on h4 "Forwarding Plan" at bounding box center [585, 317] width 113 height 17
click at [1083, 642] on div "Submit" at bounding box center [1083, 650] width 57 height 17
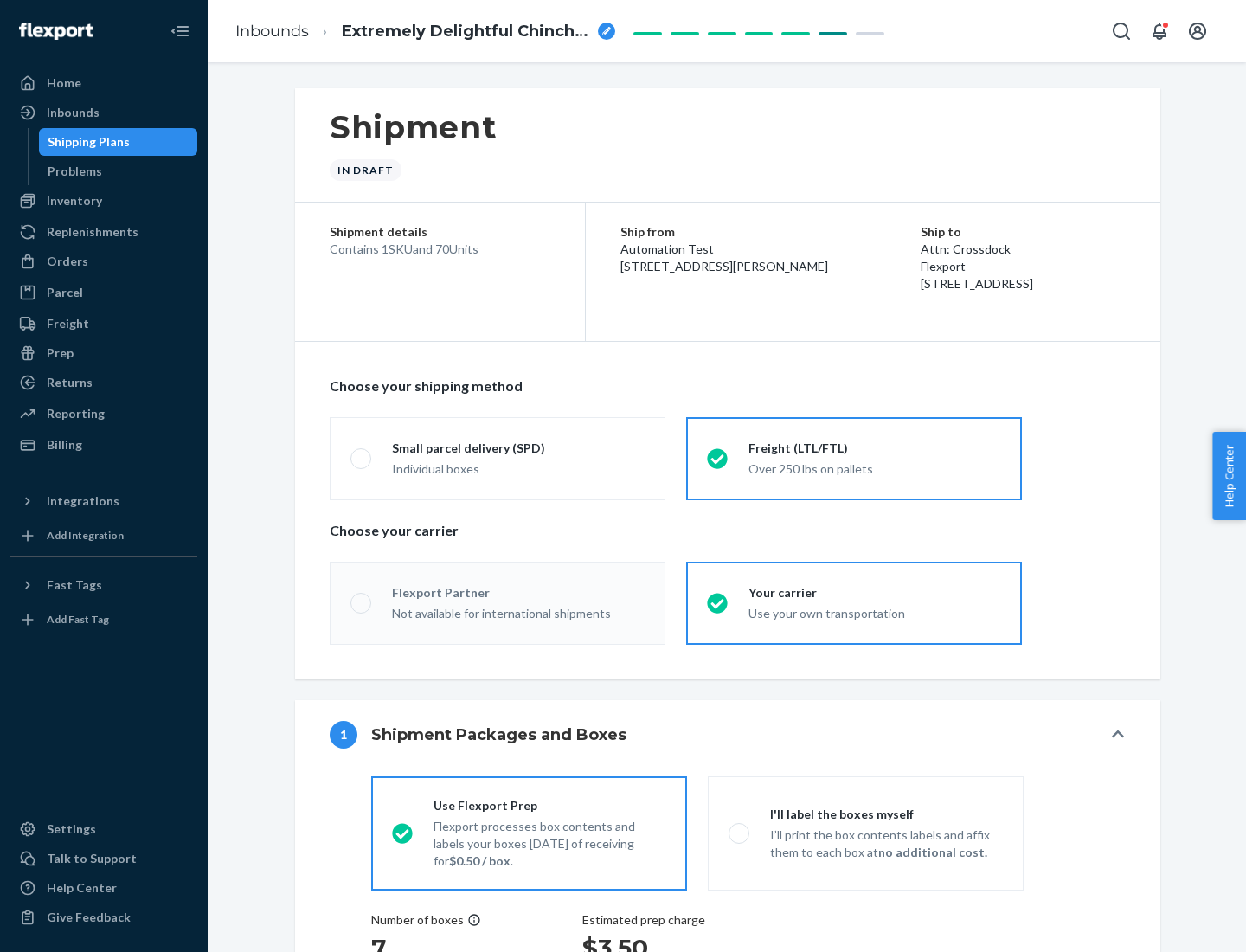
radio input "true"
radio input "false"
radio input "true"
radio input "false"
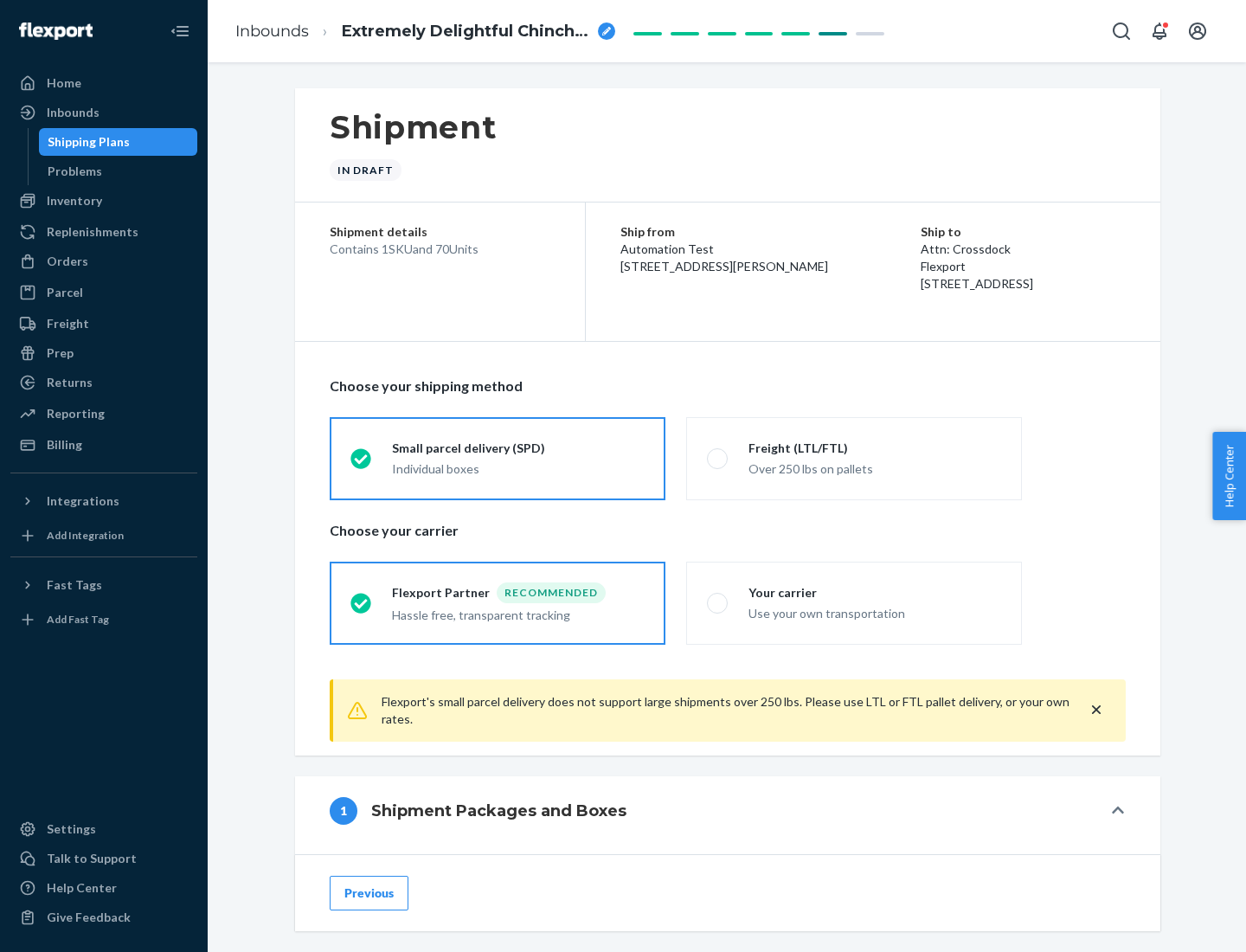
click at [854, 458] on div "Over 250 lbs on pallets" at bounding box center [875, 468] width 253 height 21
click at [718, 458] on input "Freight (LTL/FTL) Over 250 lbs on pallets" at bounding box center [713, 458] width 11 height 11
radio input "true"
radio input "false"
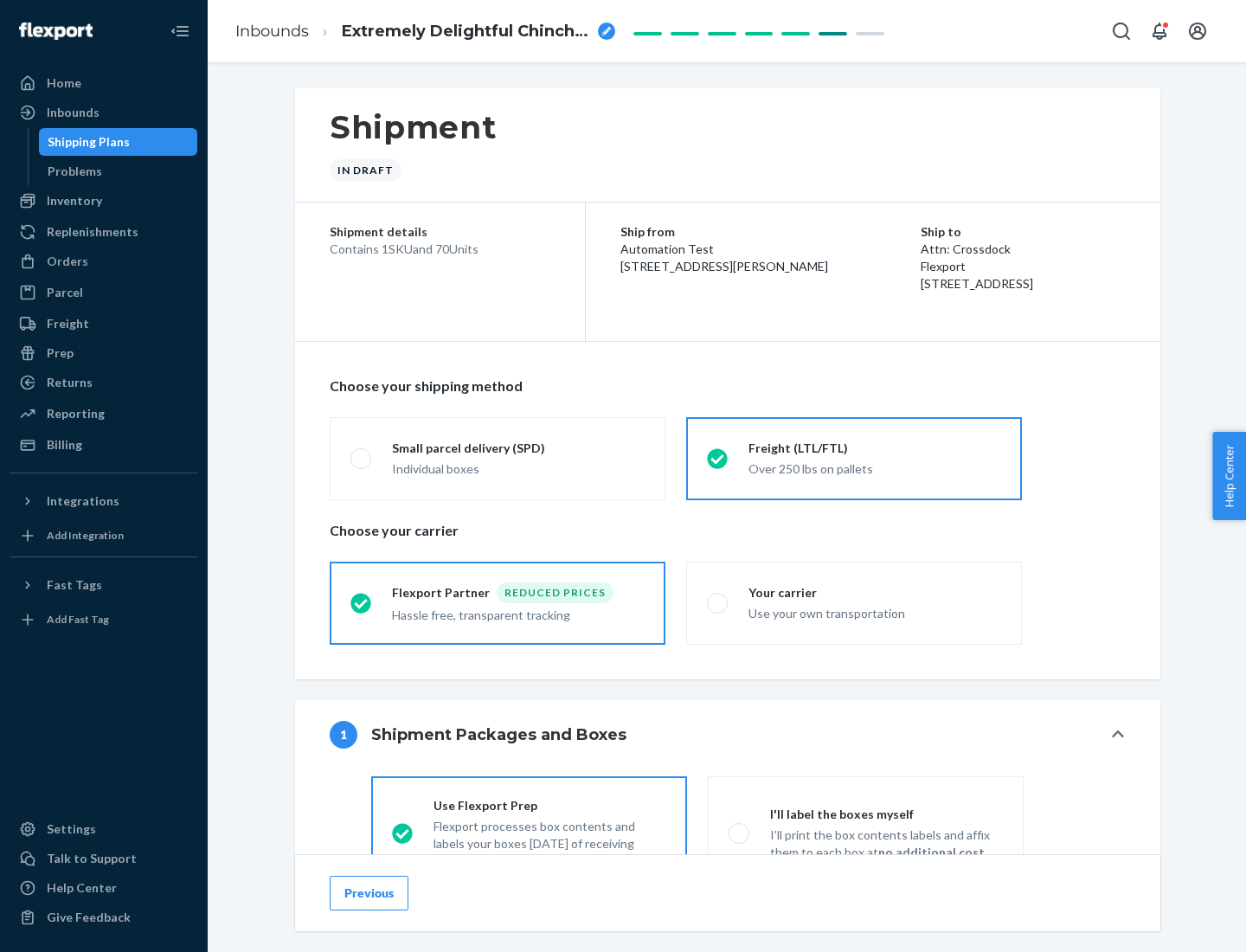
scroll to position [96, 0]
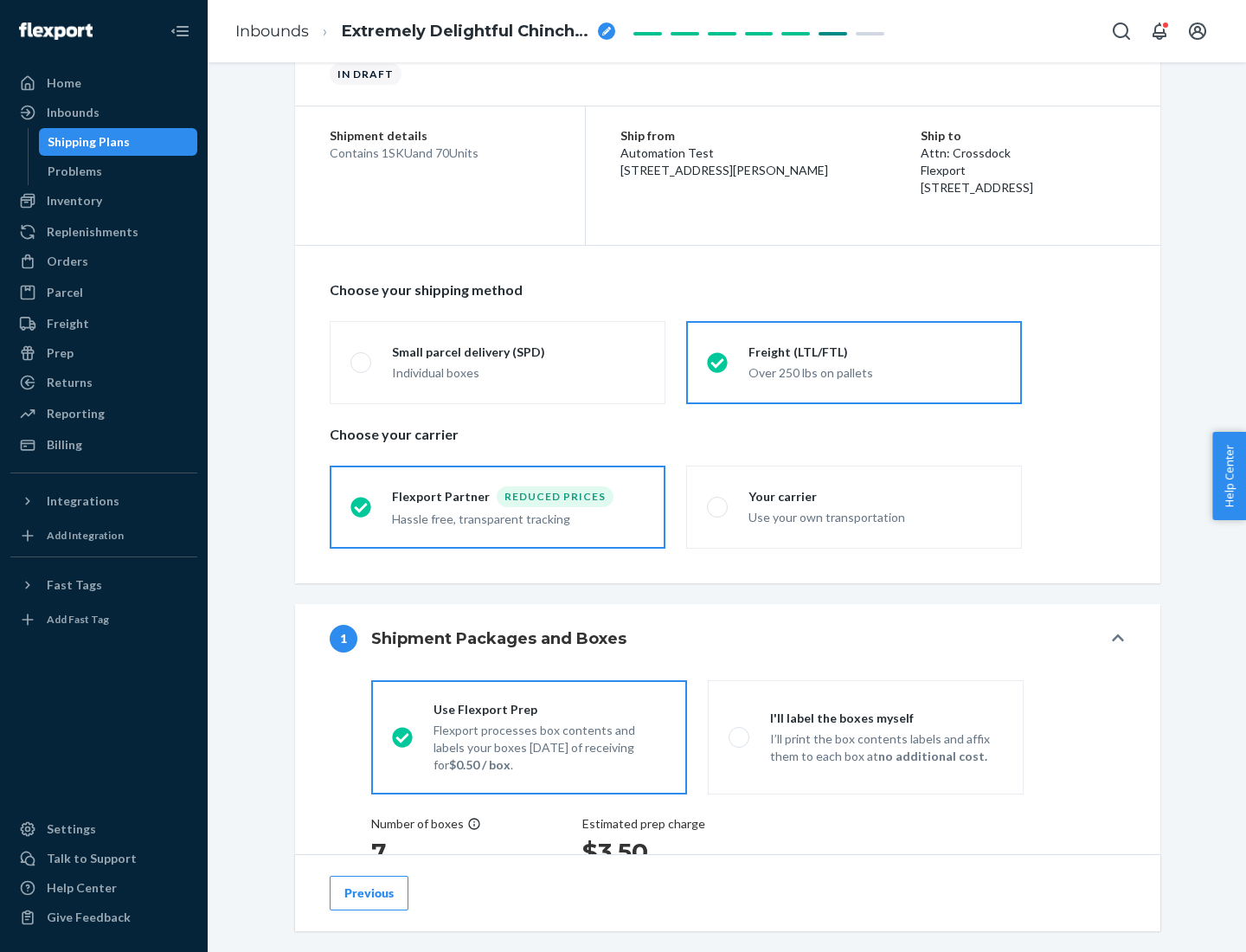
click at [498, 507] on div "Hassle free, transparent tracking" at bounding box center [518, 517] width 253 height 21
click at [362, 506] on input "Flexport Partner Reduced prices Hassle free, transparent tracking" at bounding box center [356, 507] width 11 height 11
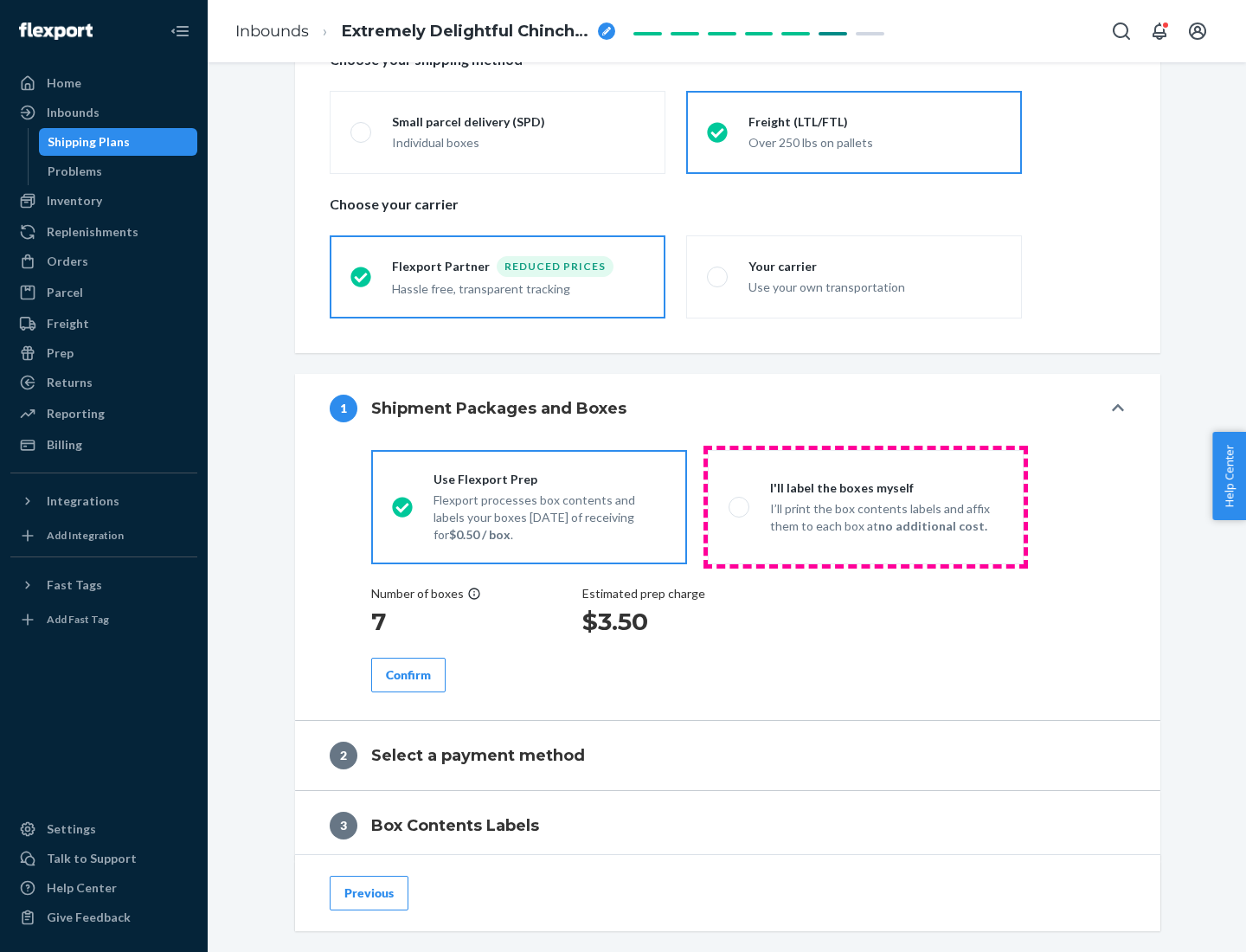
click at [865, 506] on p "I’ll print the box contents labels and affix them to each box at no additional …" at bounding box center [886, 517] width 233 height 35
click at [740, 506] on input "I'll label the boxes myself I’ll print the box contents labels and affix them t…" at bounding box center [734, 507] width 11 height 11
radio input "true"
radio input "false"
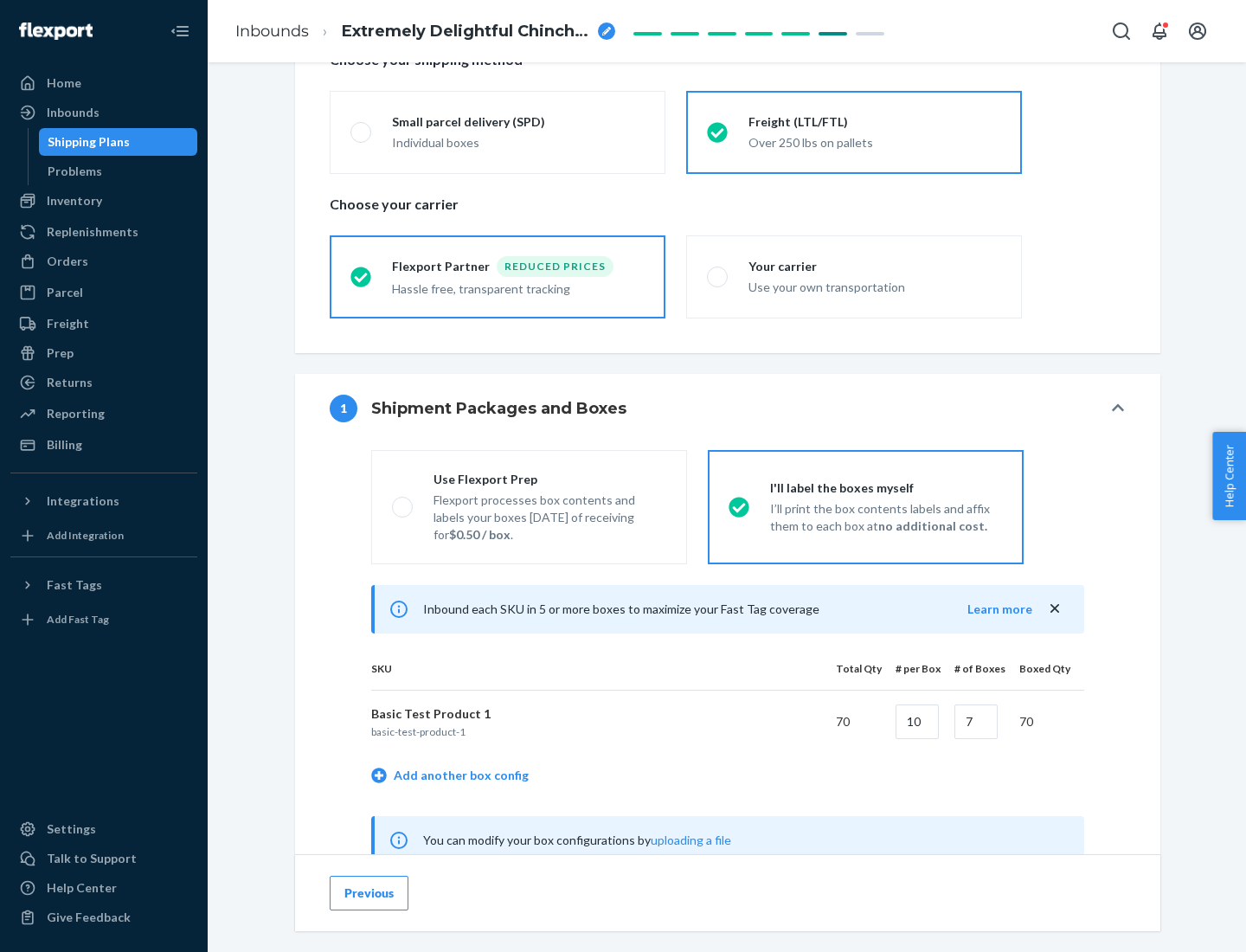
scroll to position [541, 0]
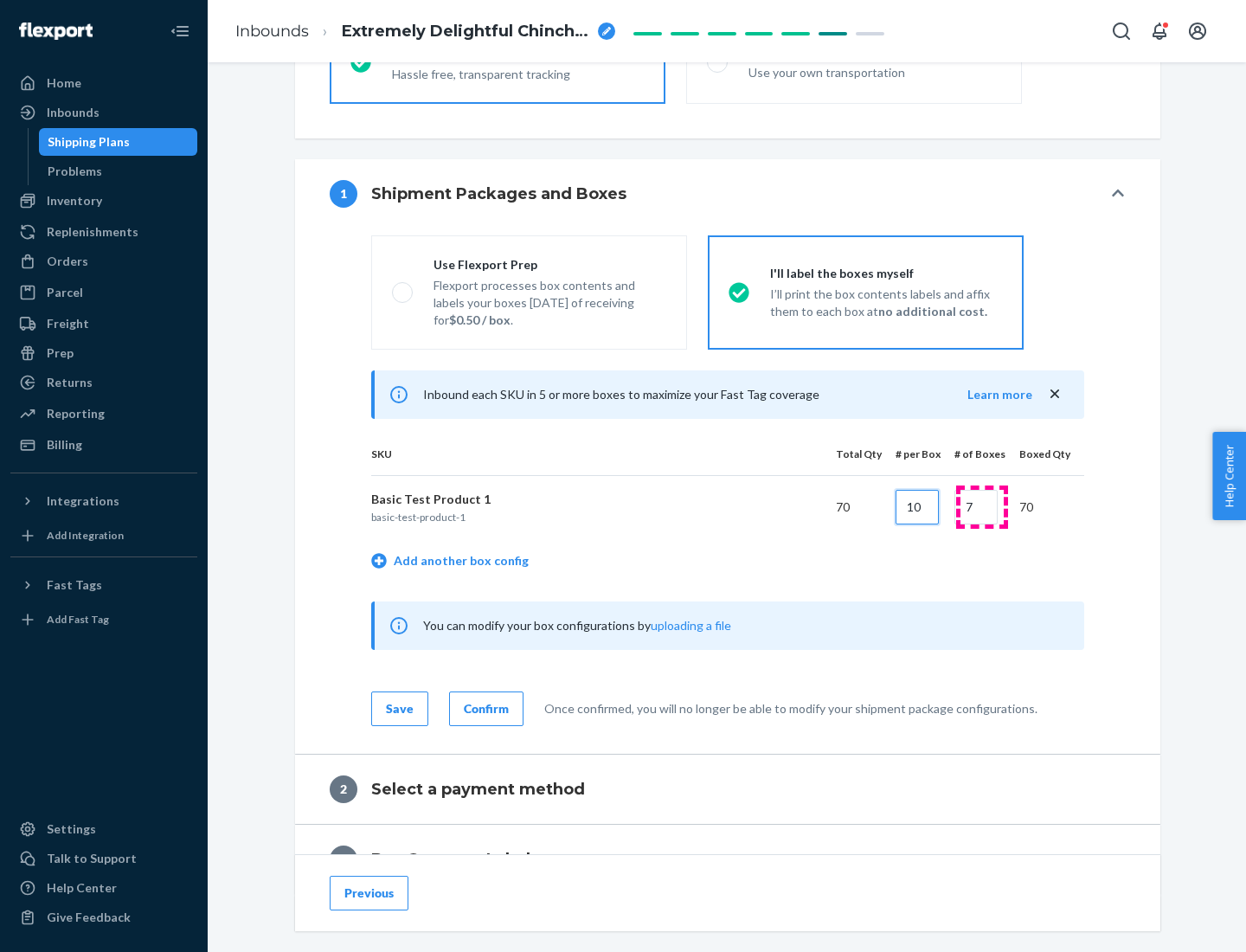
type input "10"
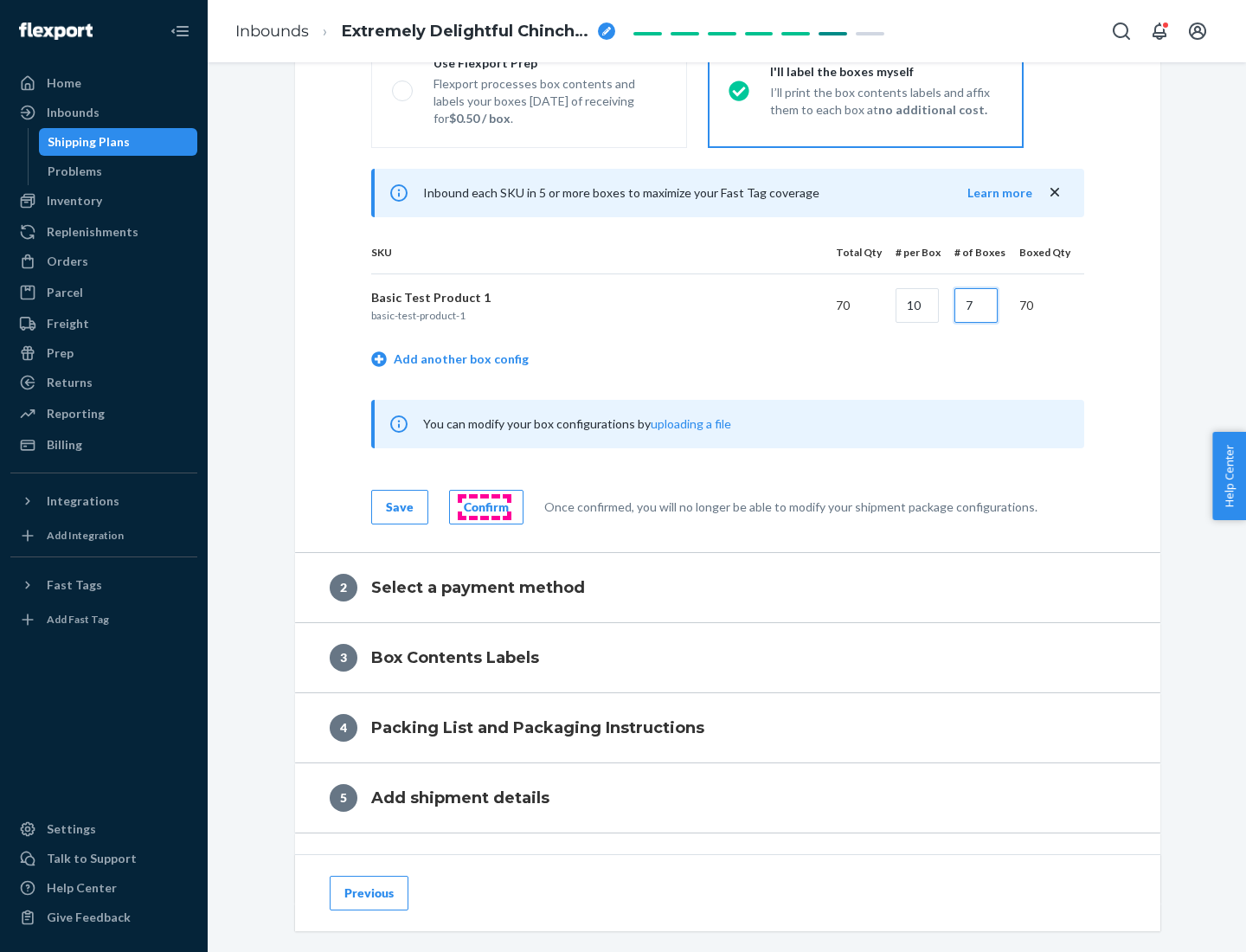
type input "7"
click at [484, 506] on div "Confirm" at bounding box center [486, 507] width 45 height 17
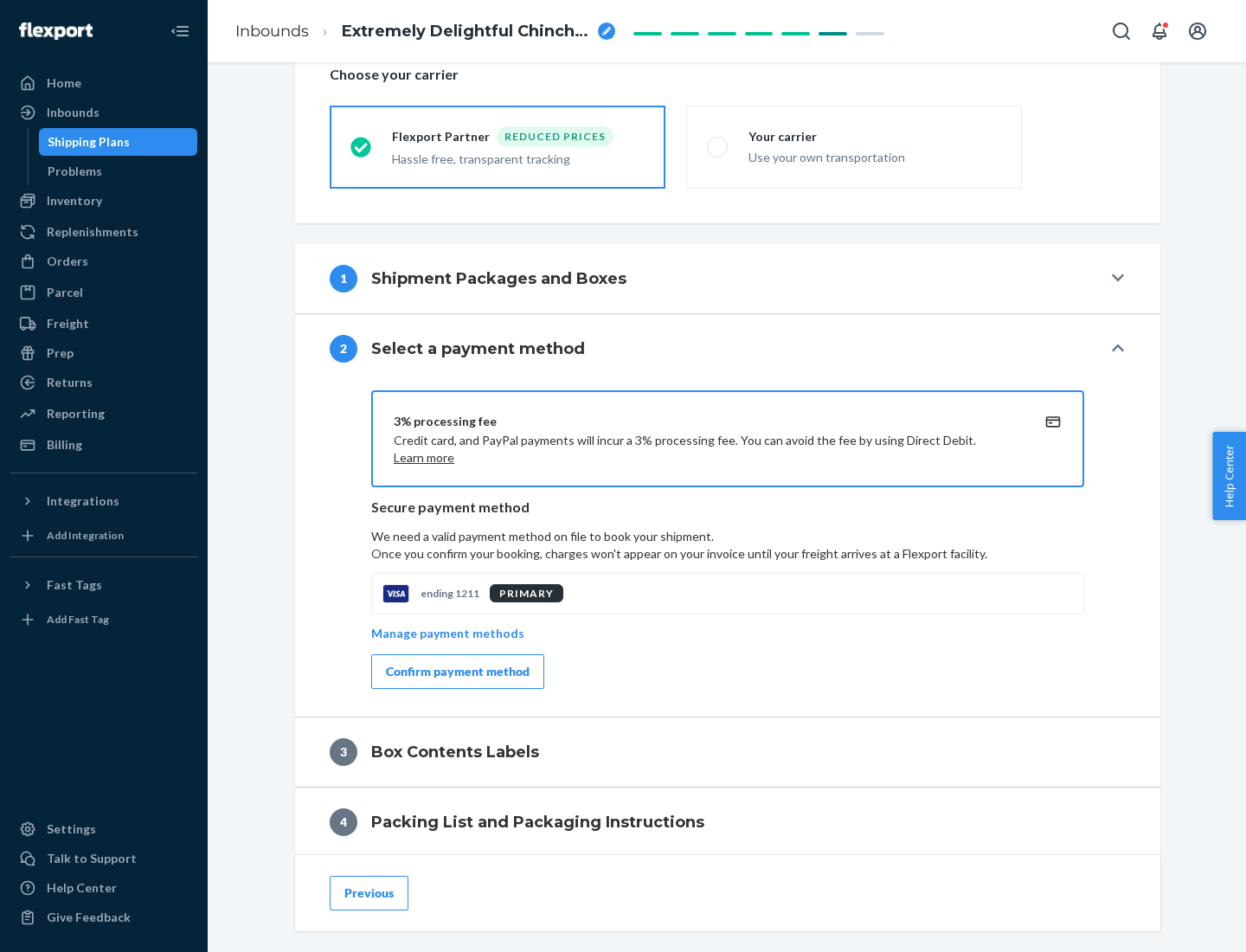
scroll to position [620, 0]
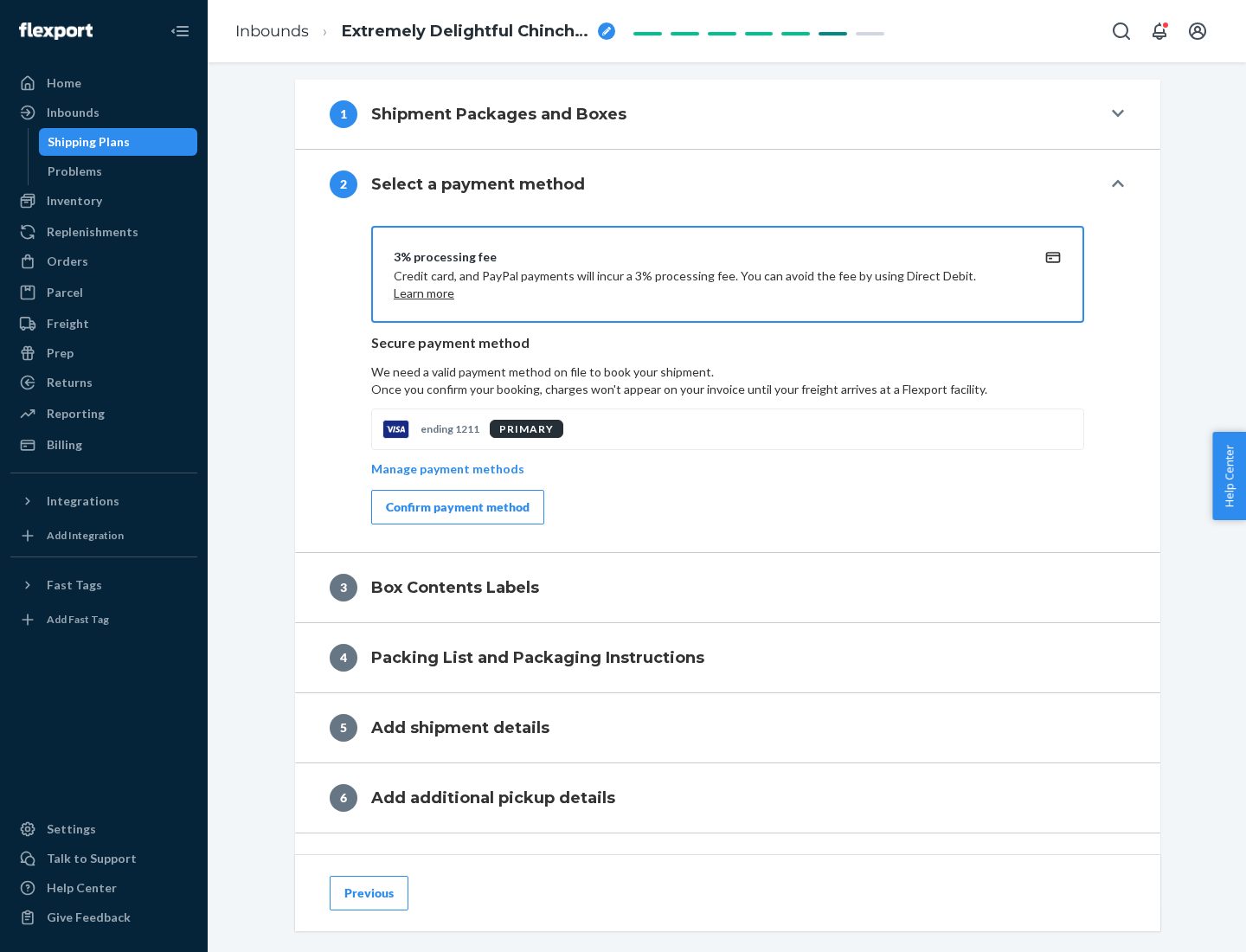
click at [456, 507] on div "Confirm payment method" at bounding box center [458, 507] width 143 height 17
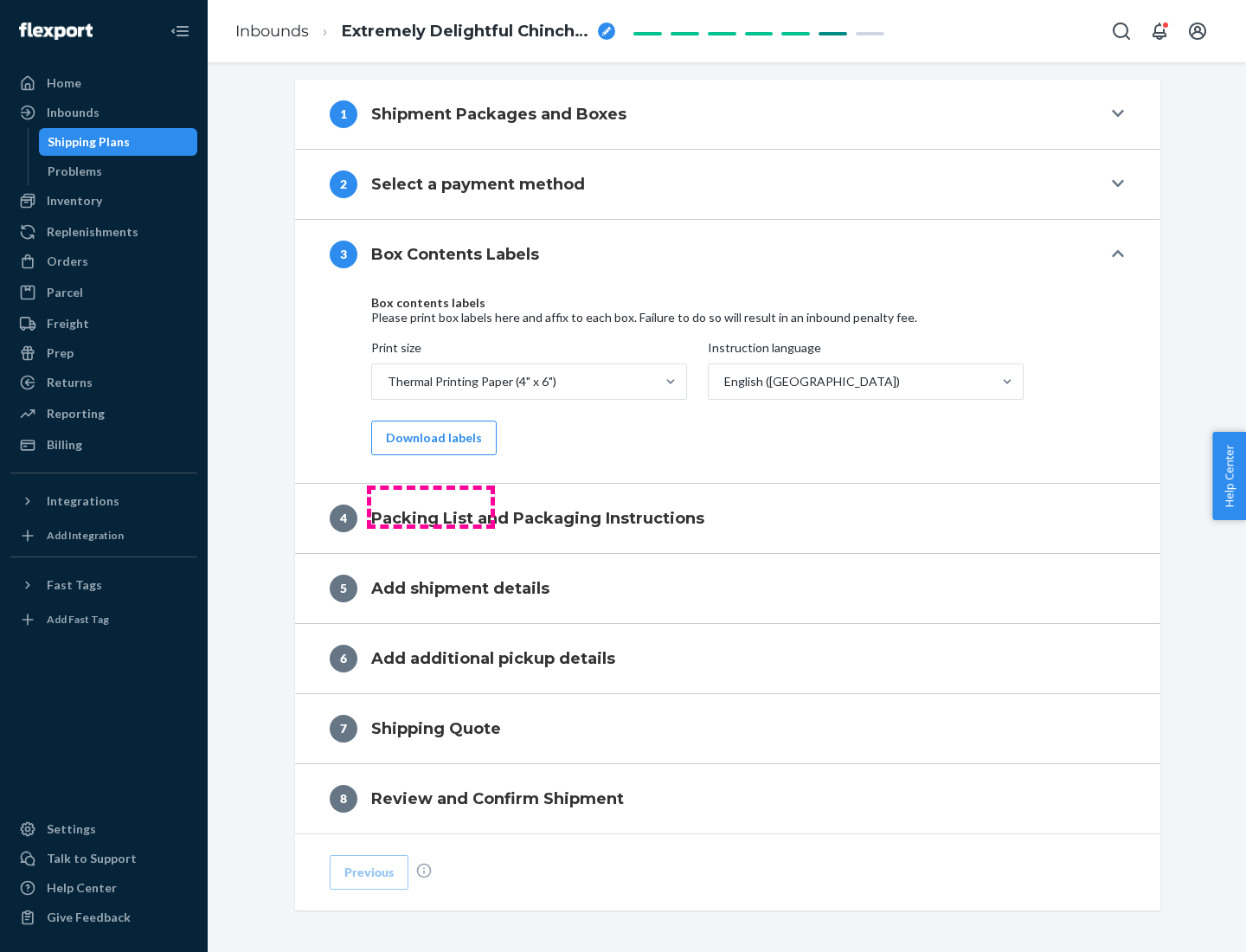
scroll to position [551, 0]
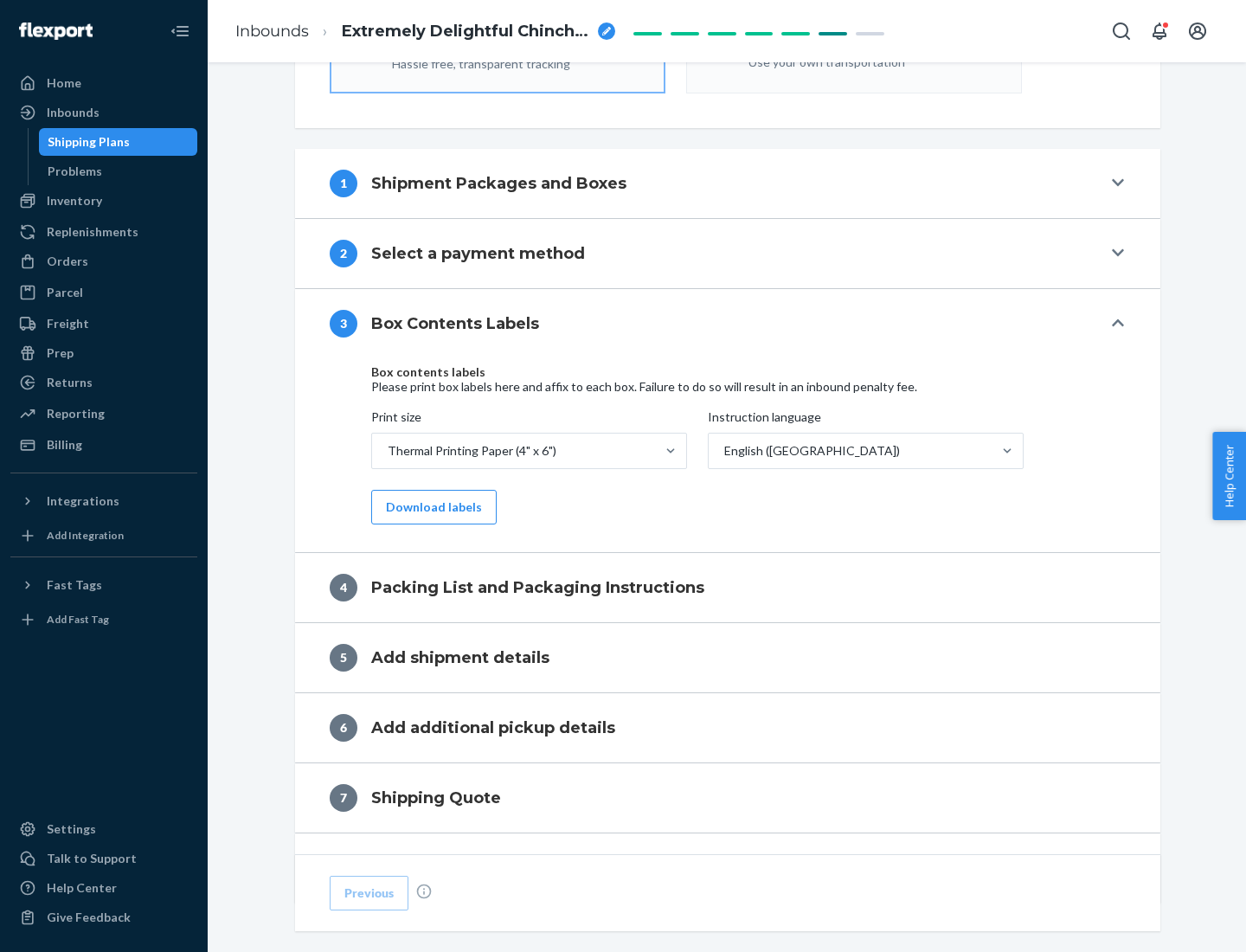
click at [430, 507] on button "Download labels" at bounding box center [434, 507] width 125 height 35
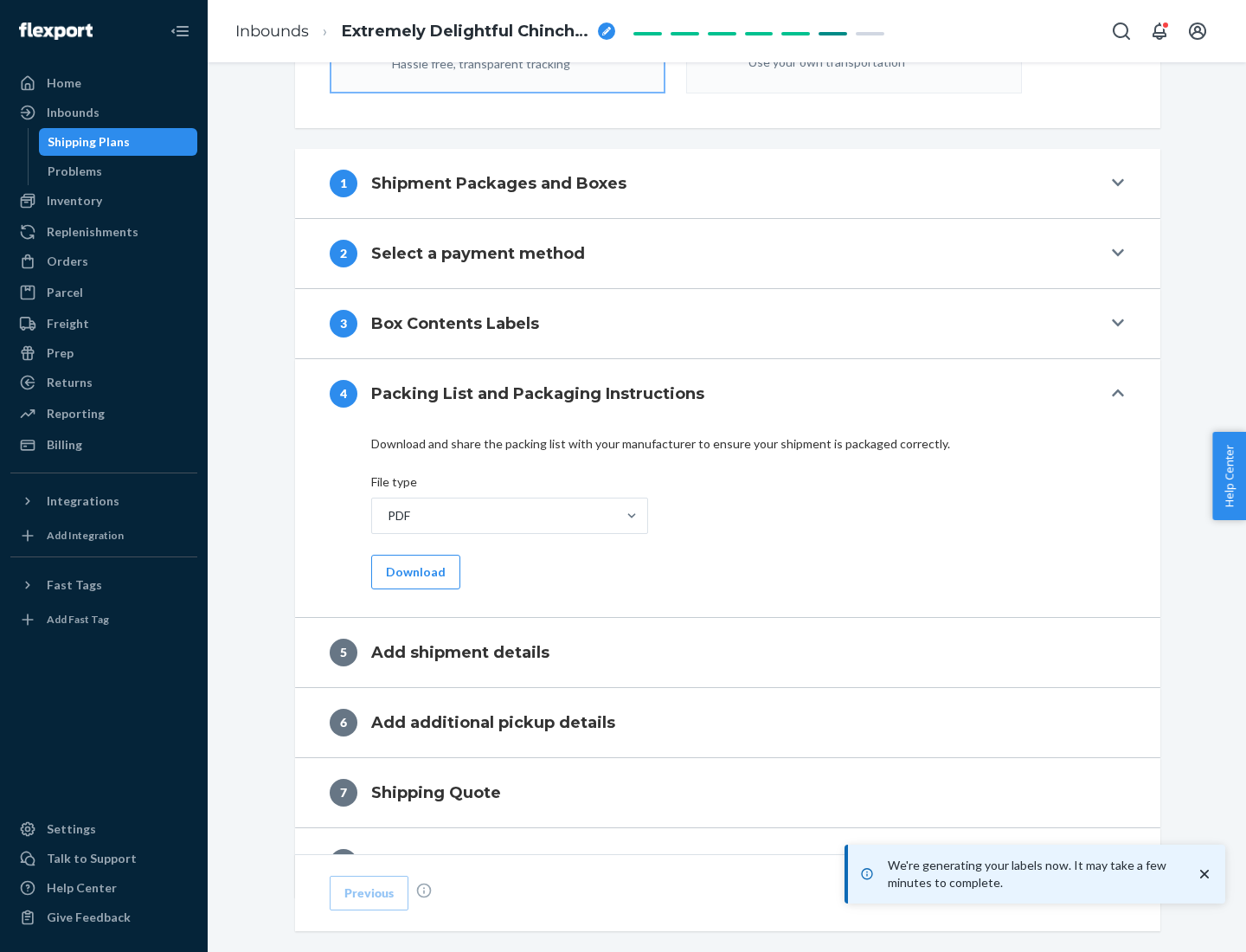
scroll to position [616, 0]
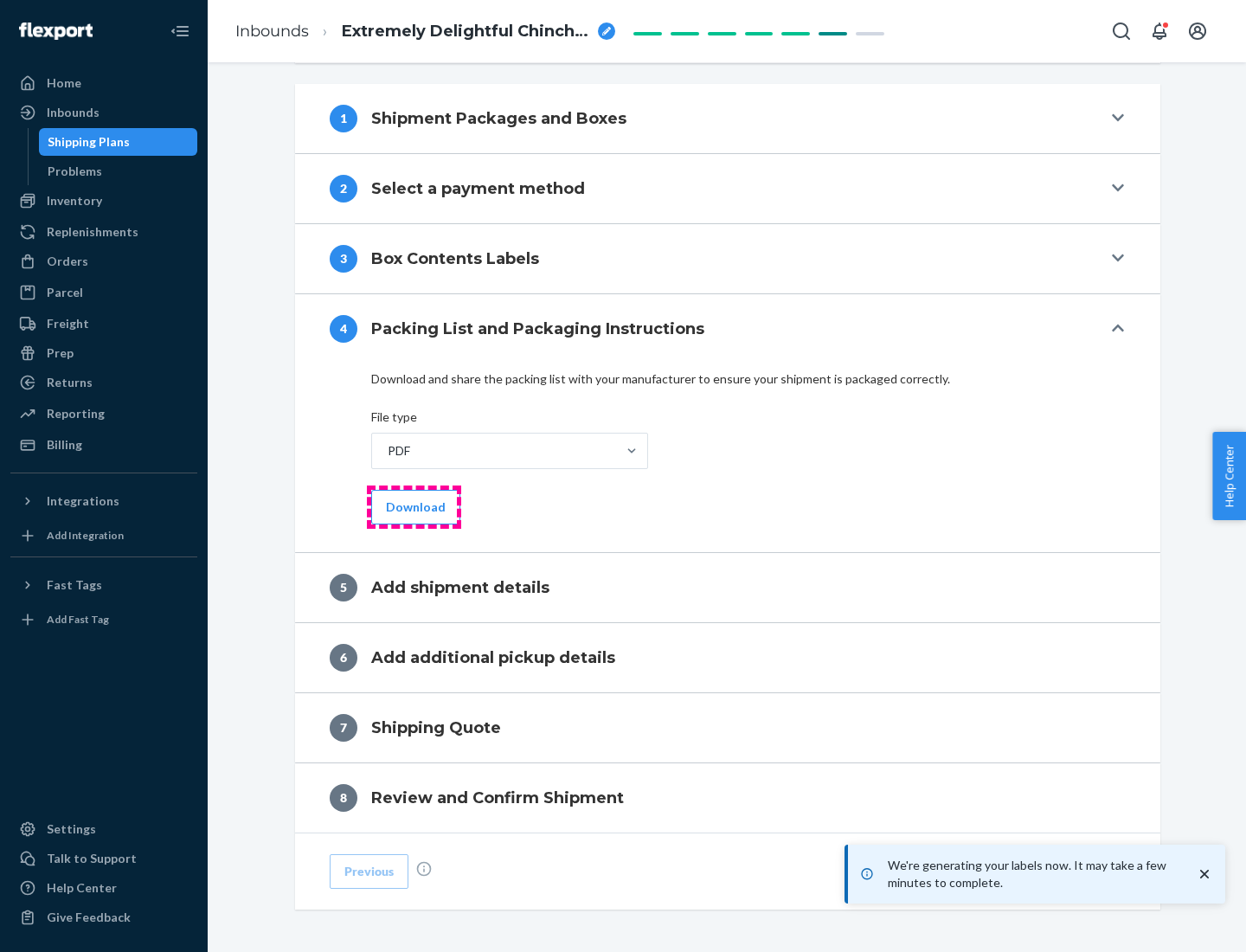
click at [414, 506] on button "Download" at bounding box center [416, 507] width 90 height 35
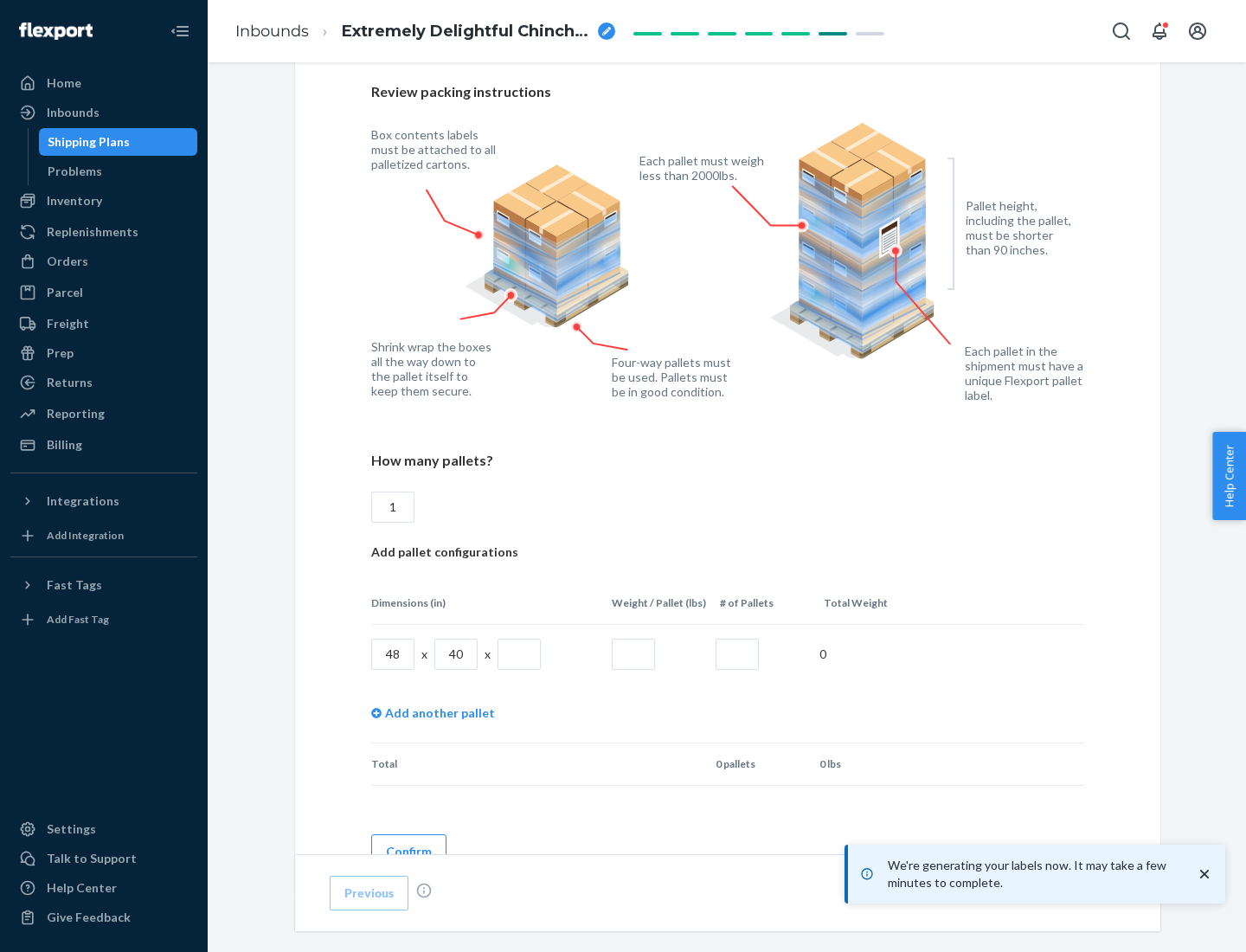
scroll to position [1257, 0]
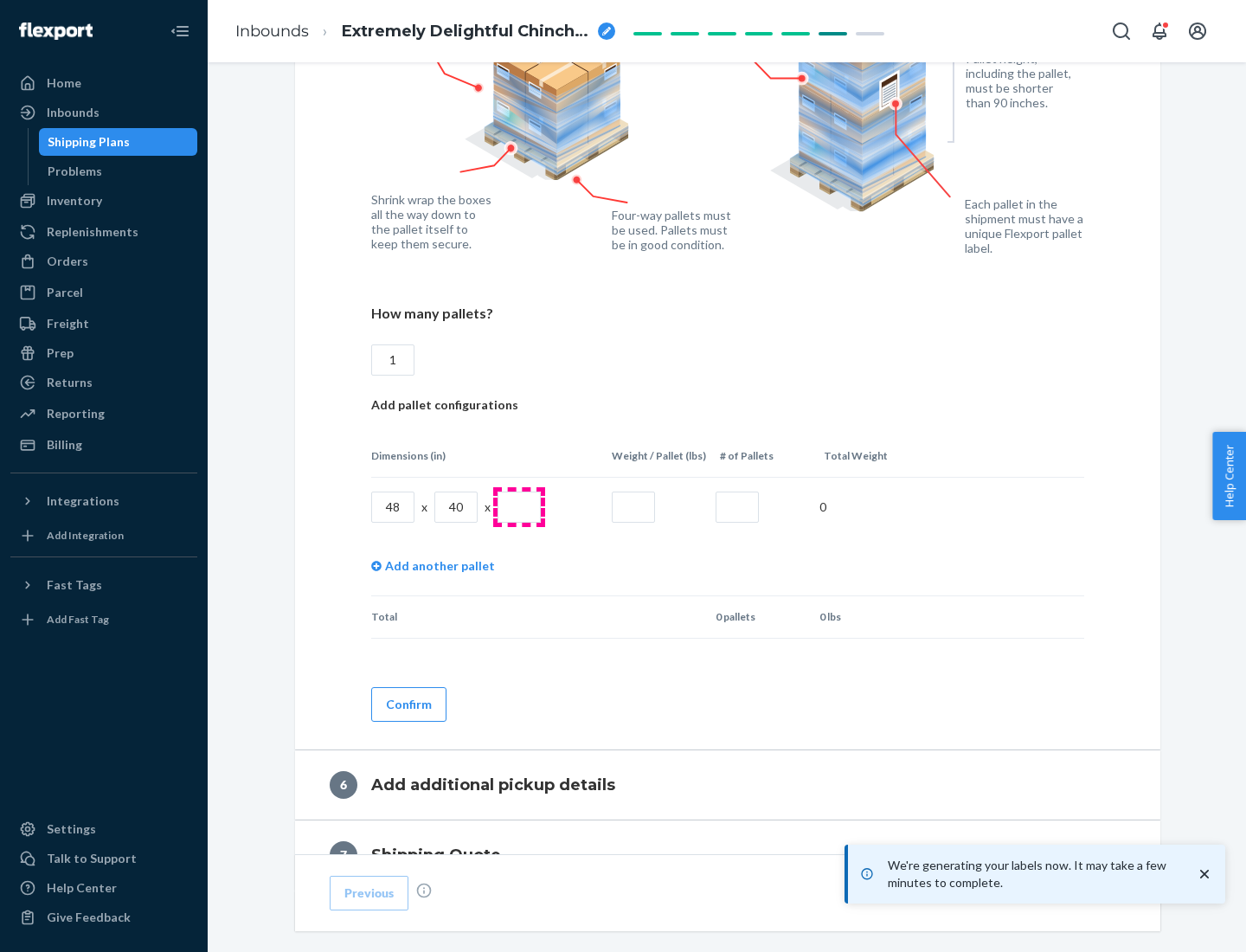
type input "1"
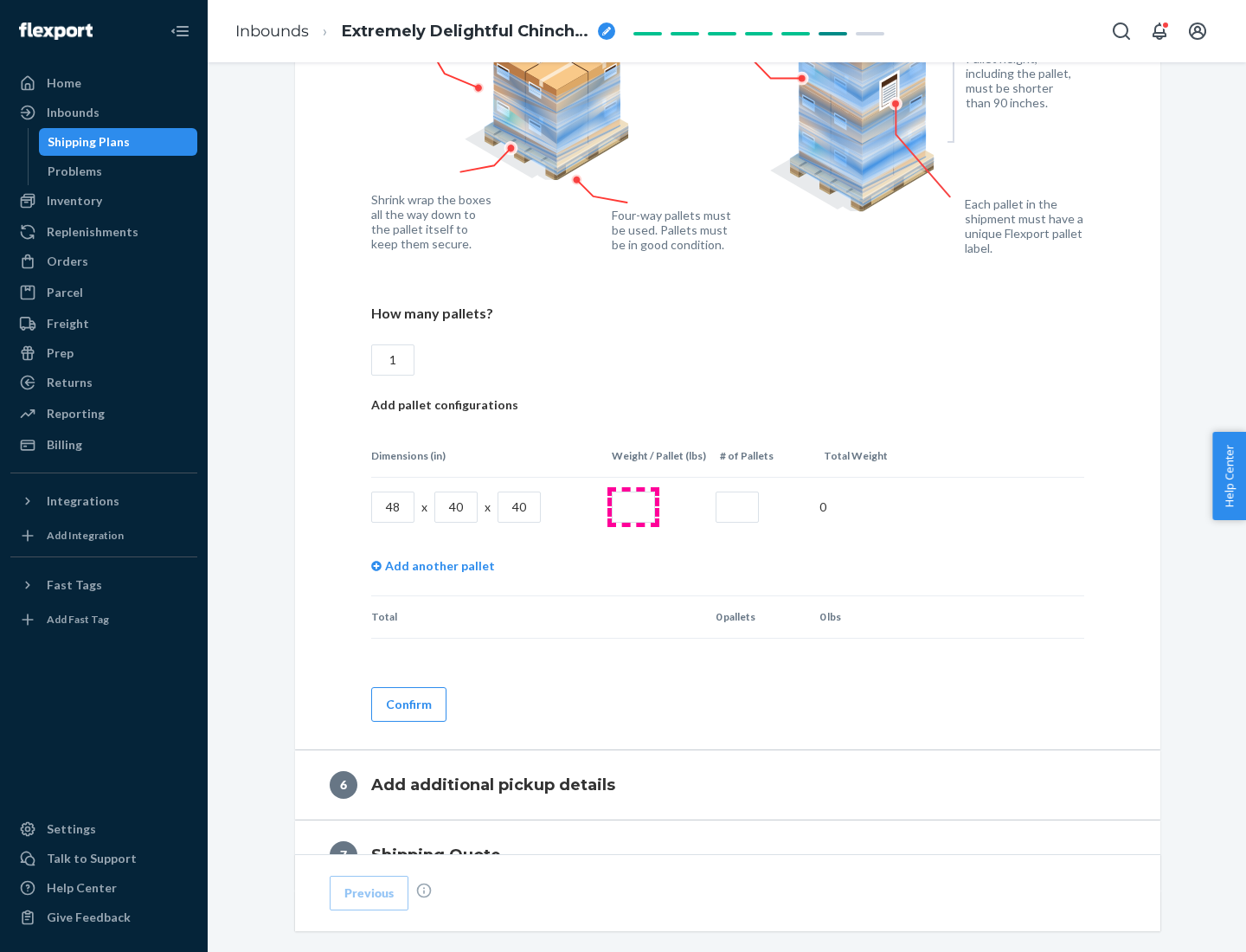
type input "40"
type input "200"
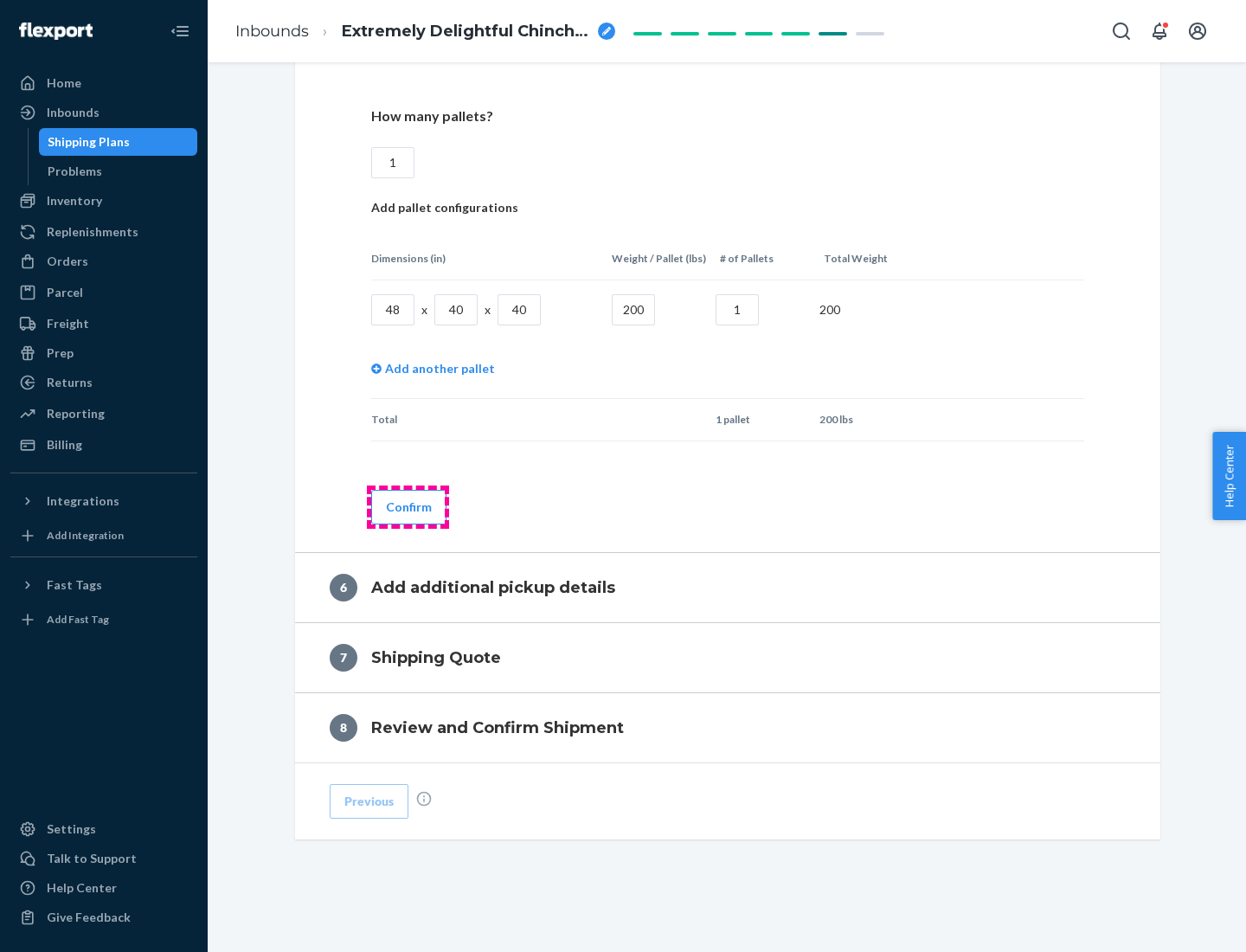
type input "1"
click at [408, 506] on button "Confirm" at bounding box center [409, 507] width 75 height 35
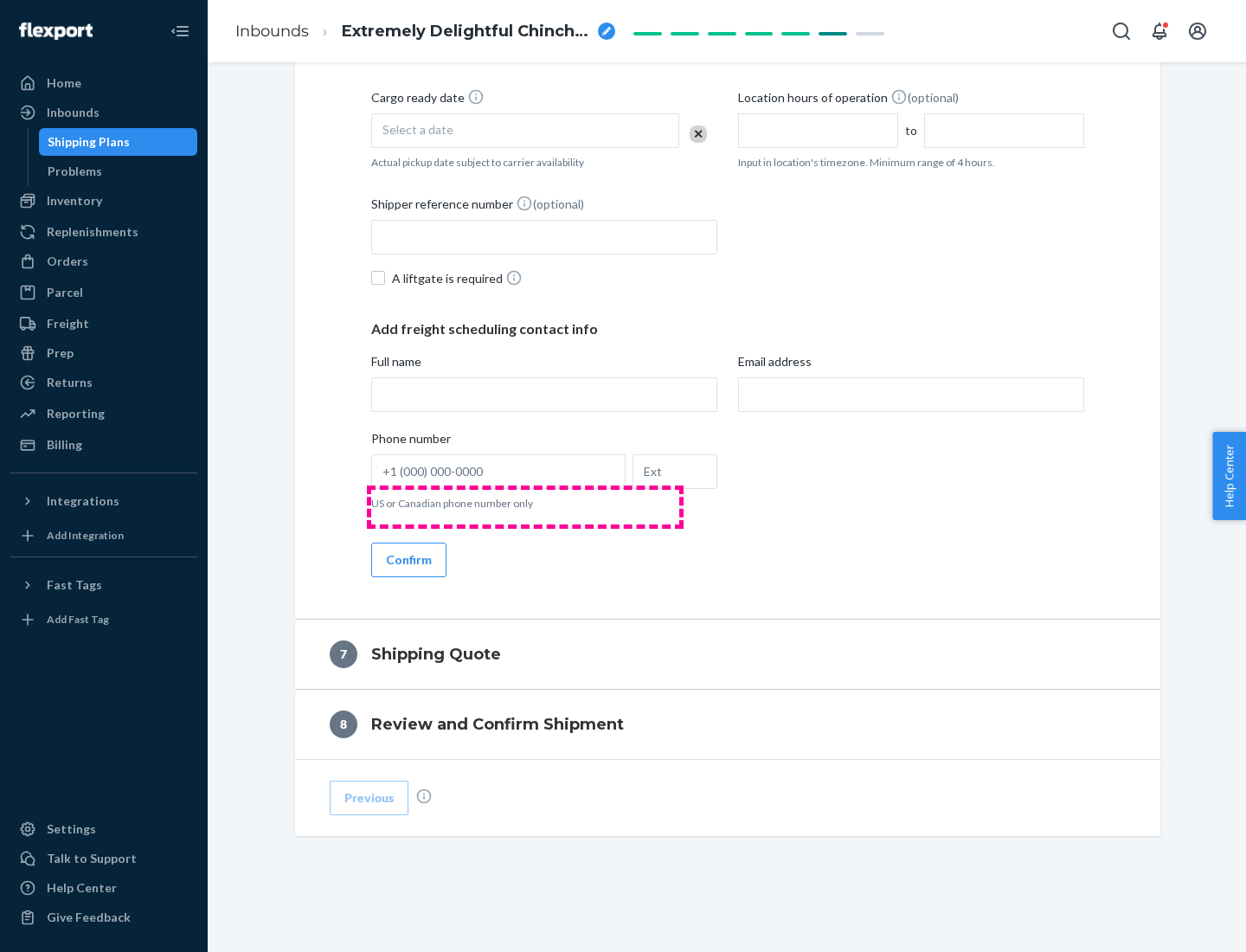
scroll to position [663, 0]
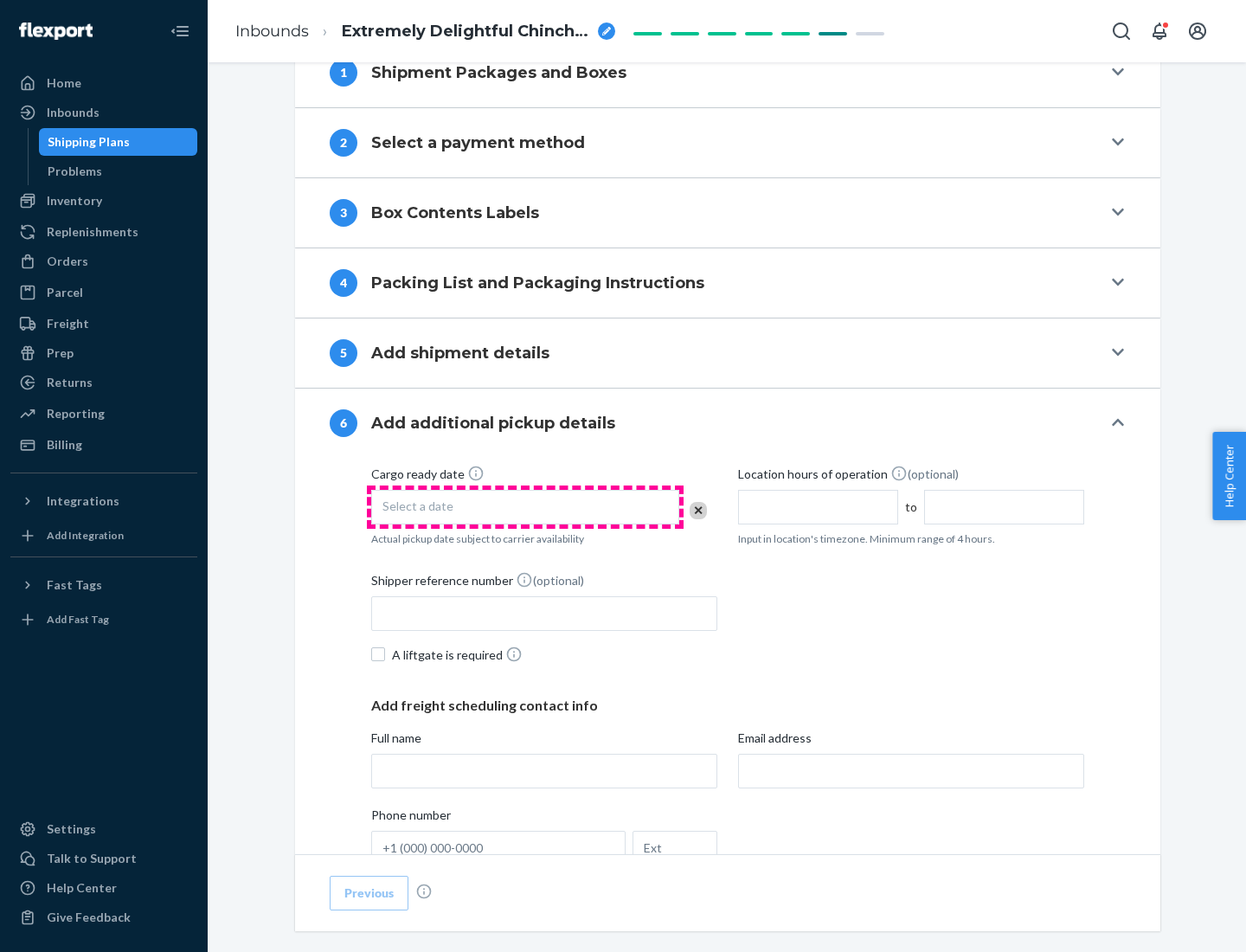
click at [525, 506] on div "Select a date" at bounding box center [525, 507] width 308 height 35
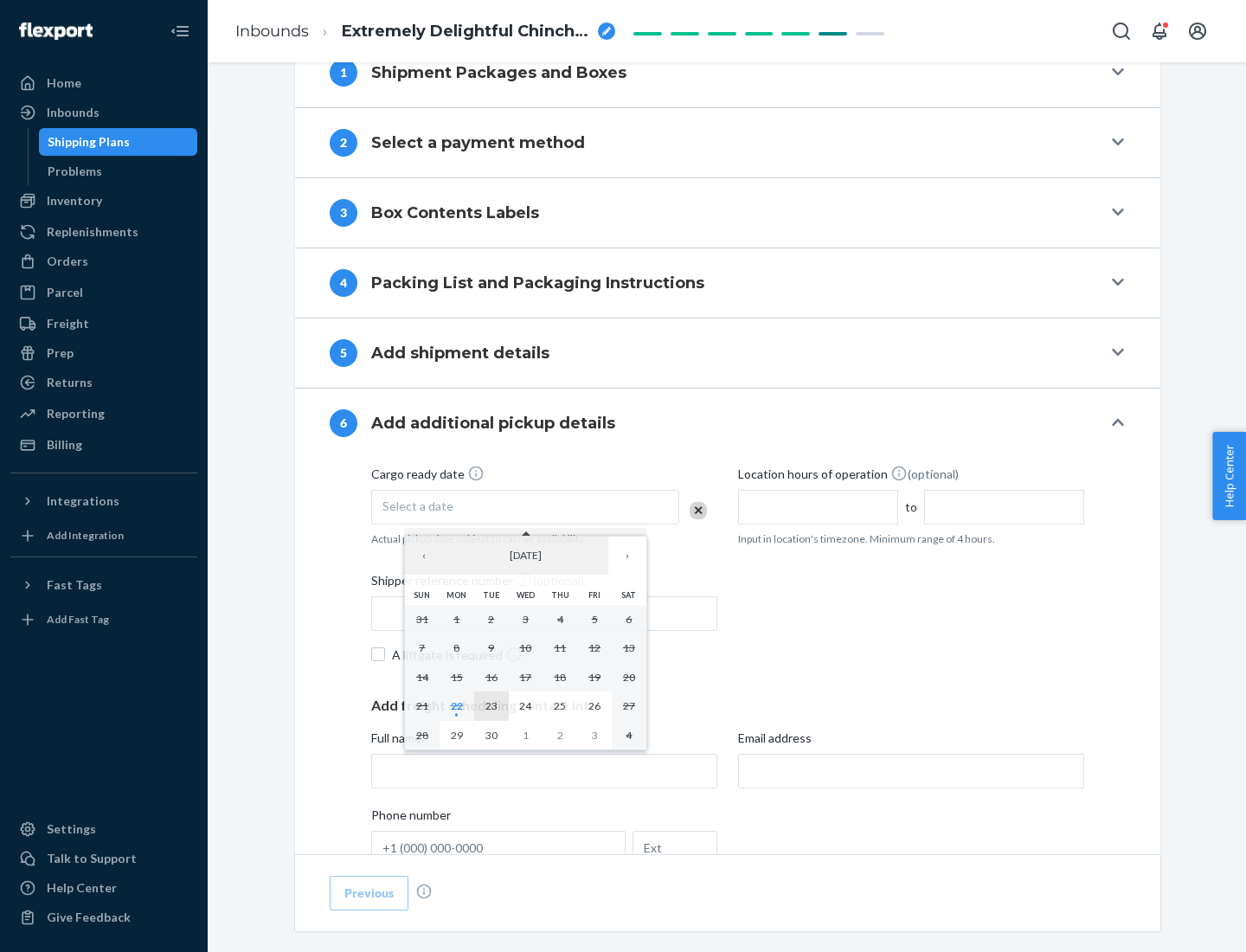
click at [491, 705] on abbr "23" at bounding box center [491, 706] width 12 height 13
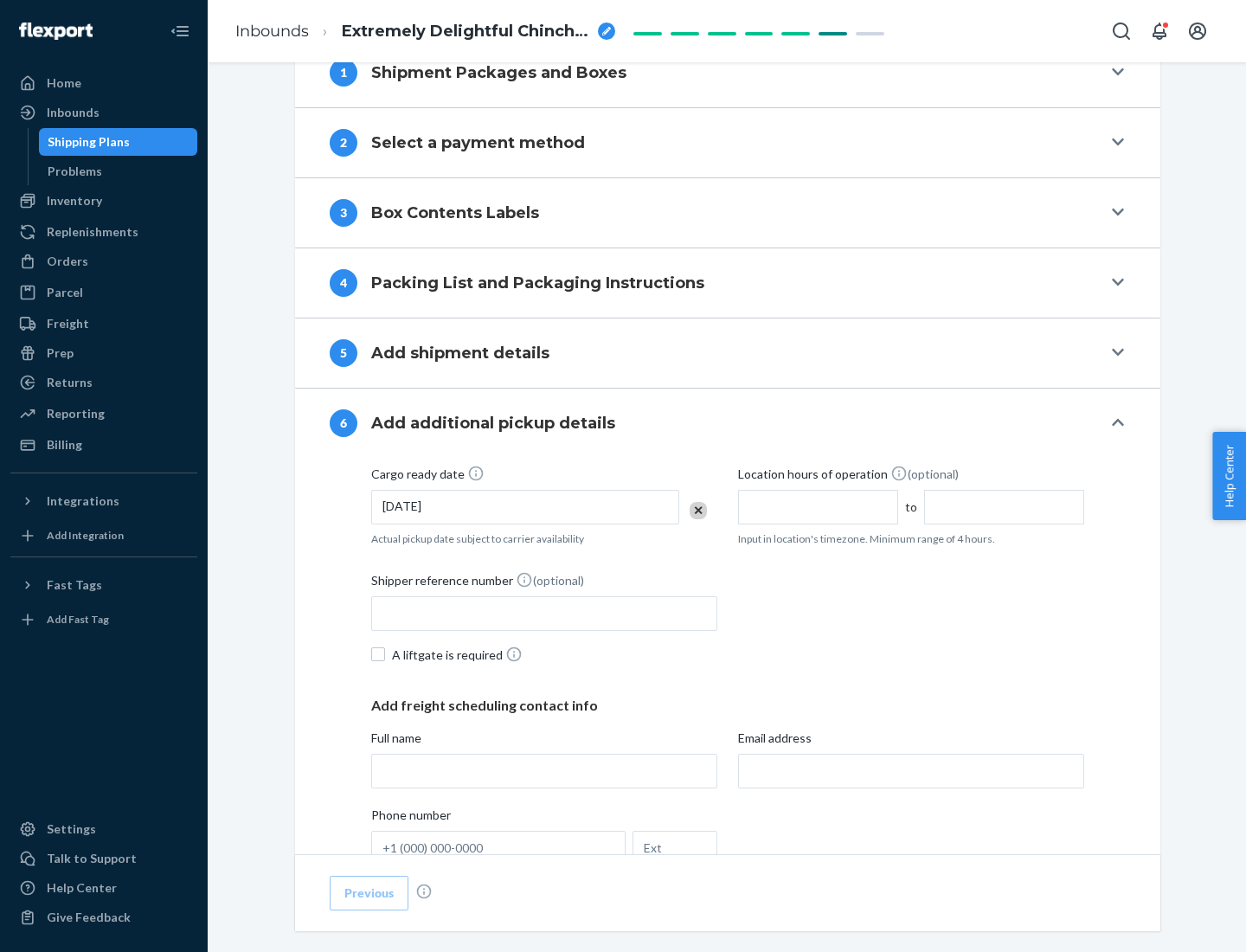
scroll to position [927, 0]
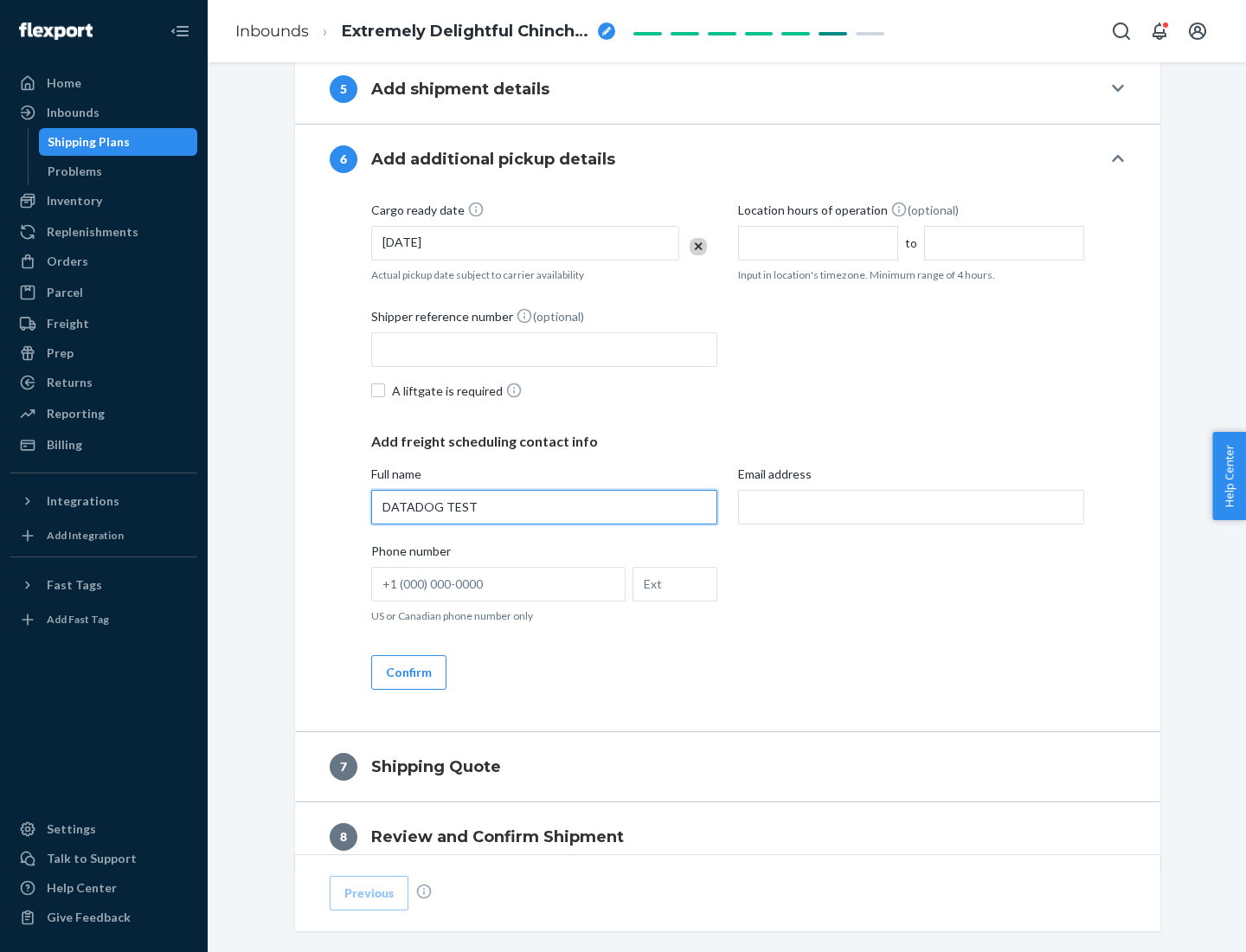
type input "DATADOG TEST"
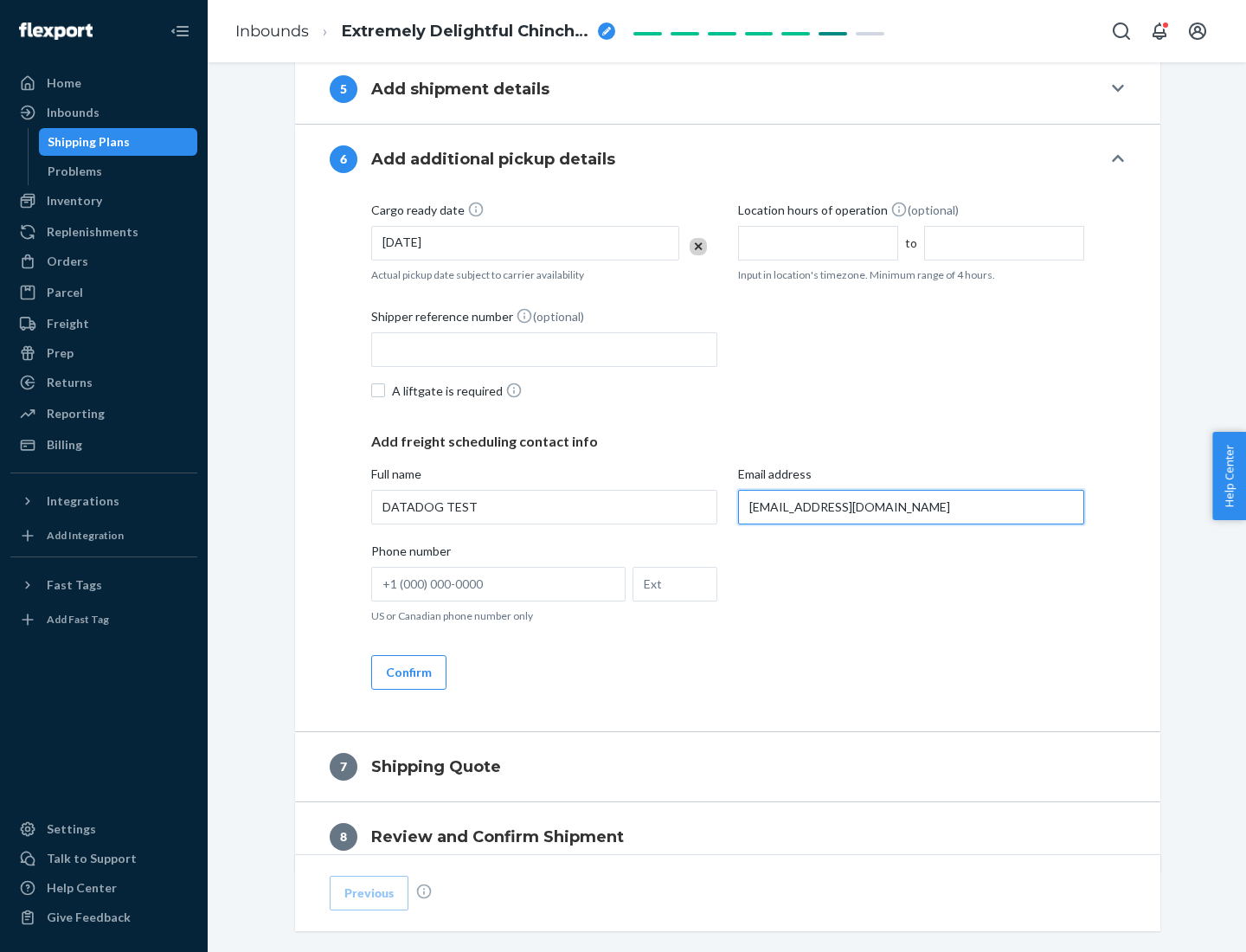
scroll to position [1003, 0]
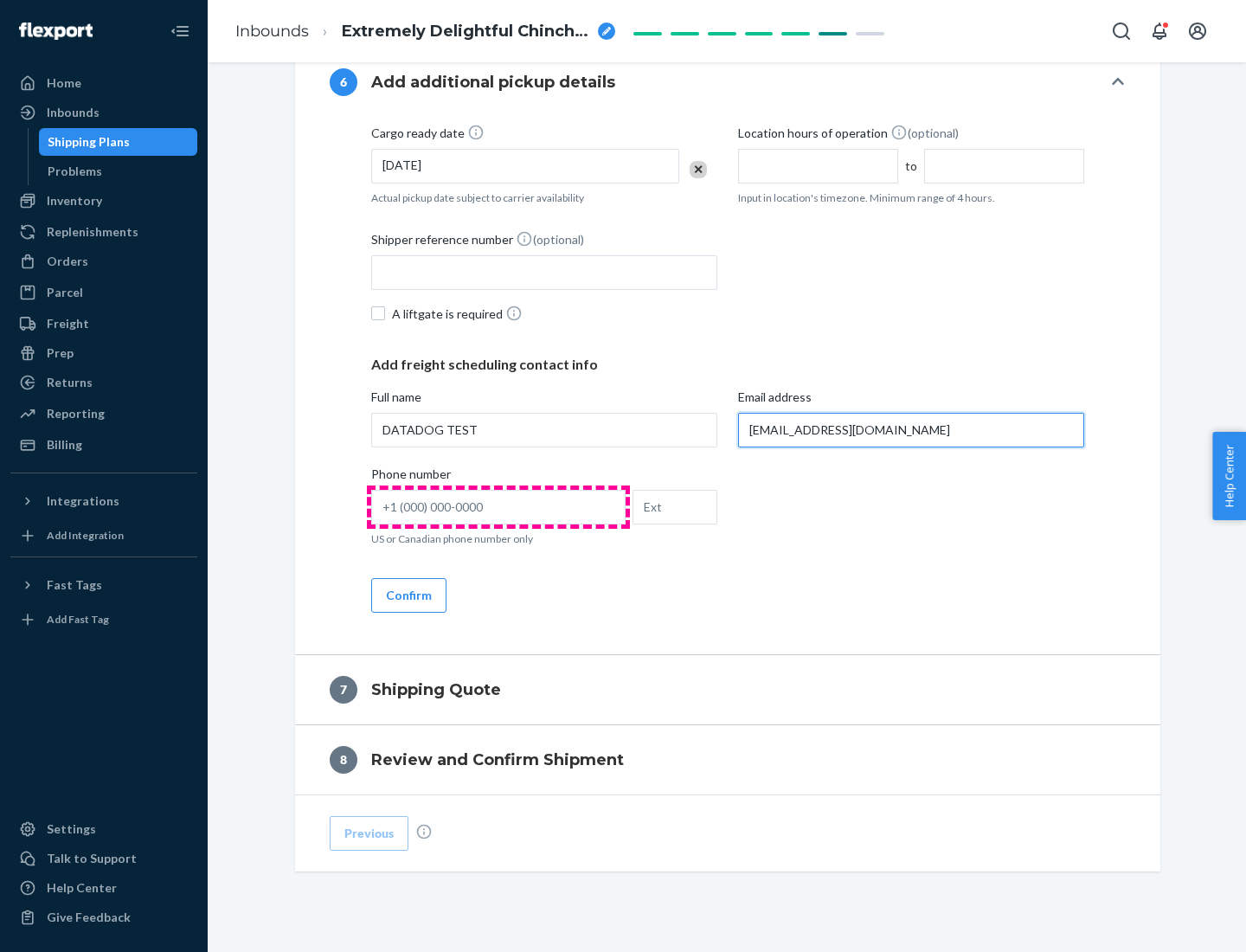
type input "[EMAIL_ADDRESS][DOMAIN_NAME]"
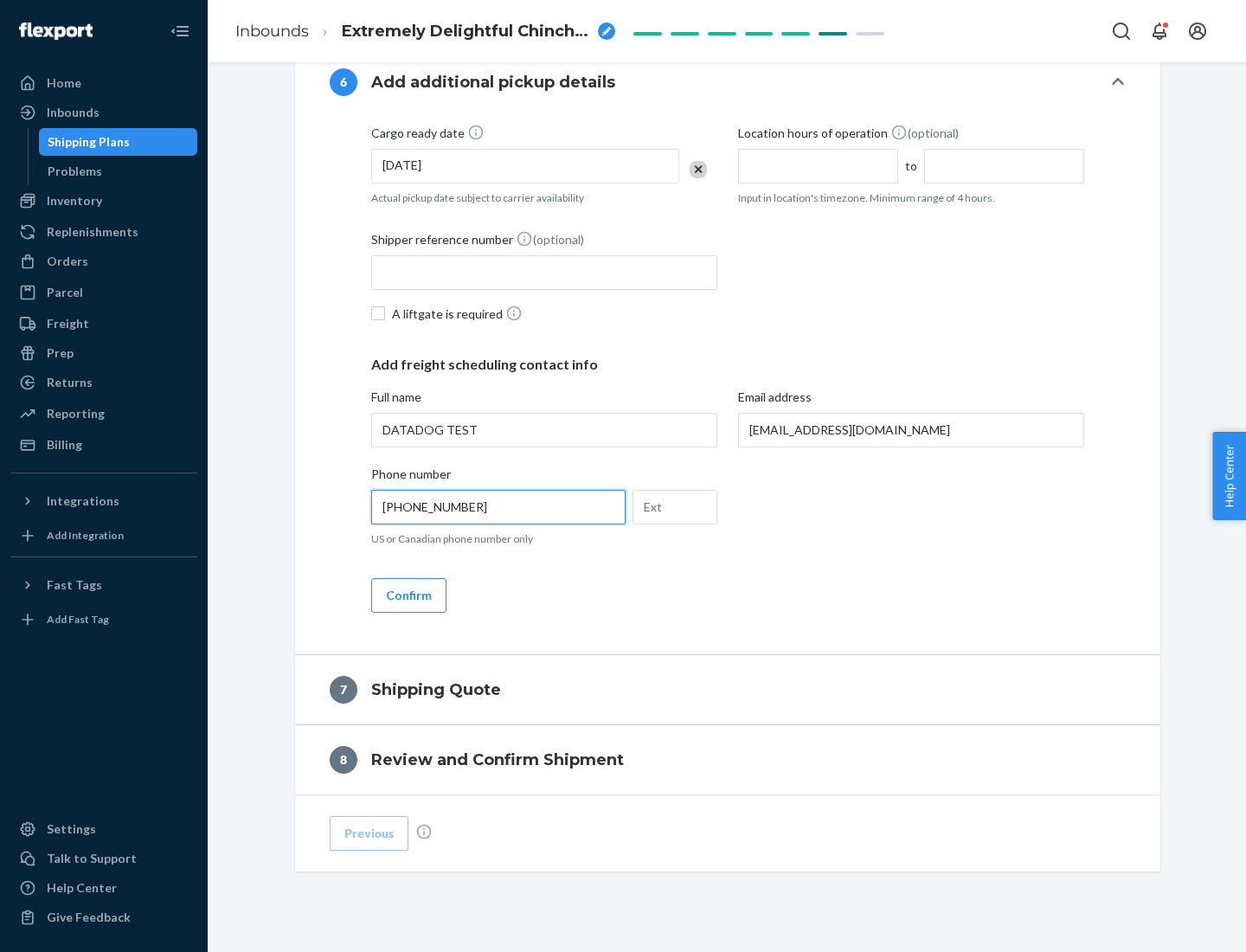
scroll to position [1039, 0]
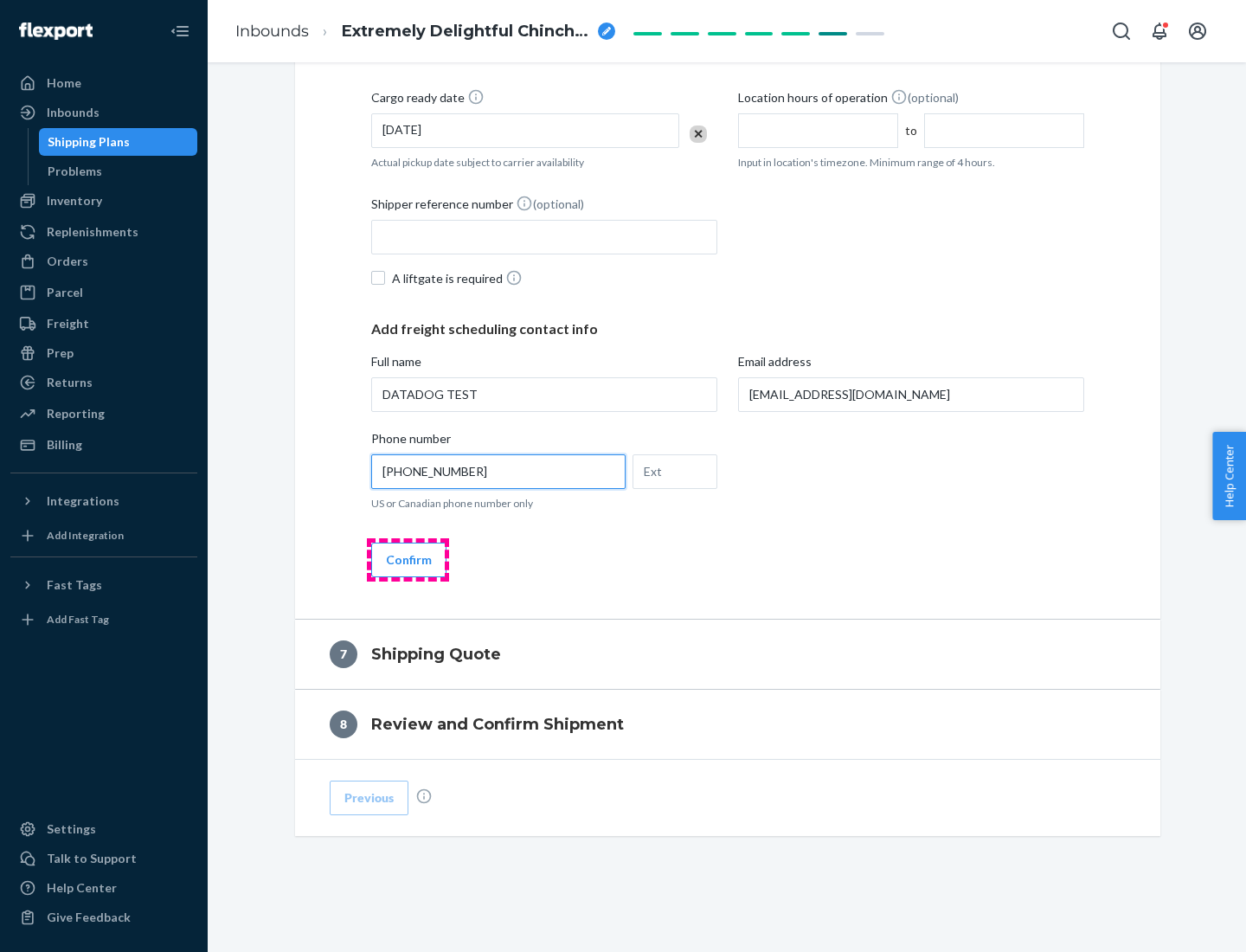
type input "[PHONE_NUMBER]"
click at [408, 559] on button "Confirm" at bounding box center [409, 560] width 75 height 35
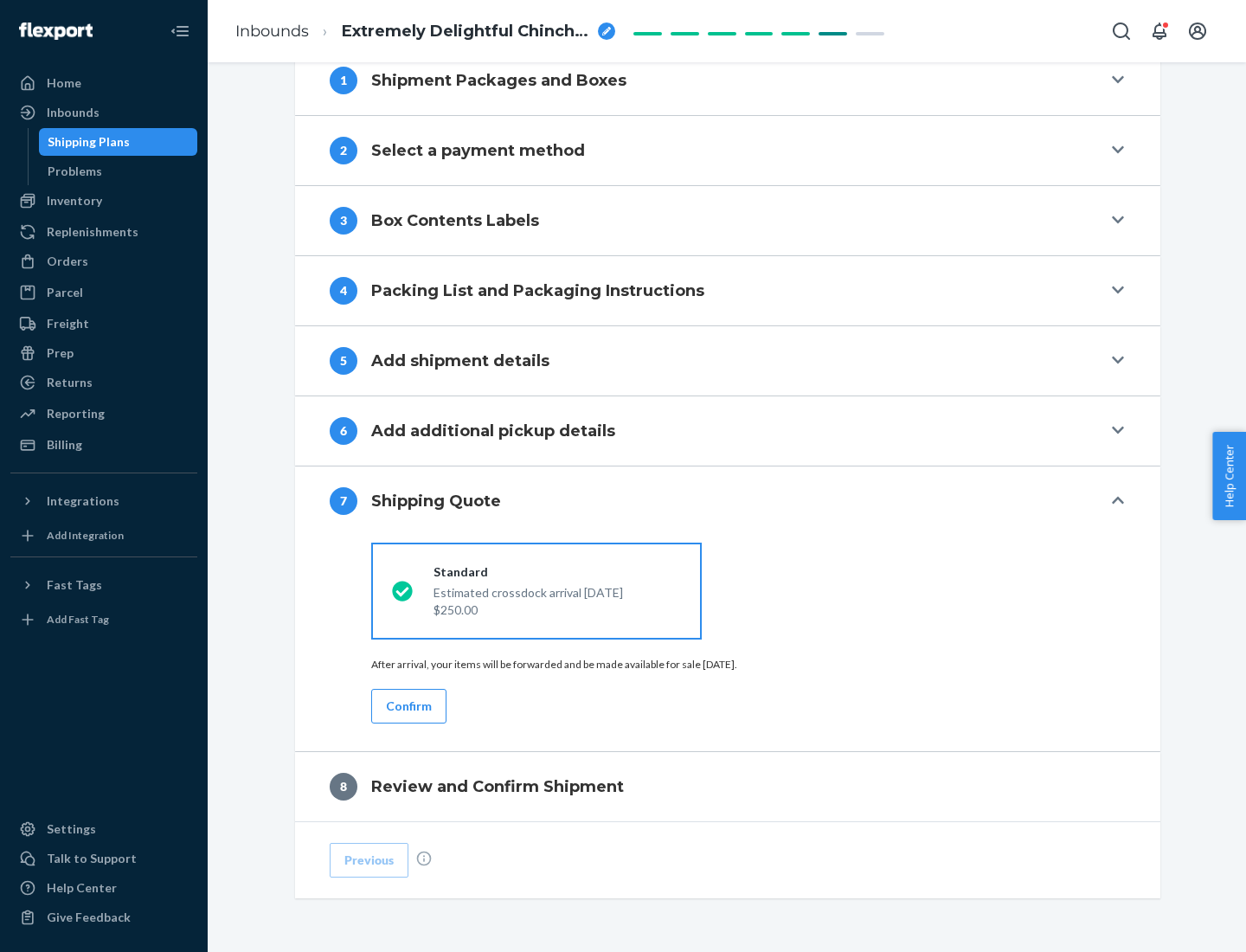
scroll to position [716, 0]
